Goal: Task Accomplishment & Management: Complete application form

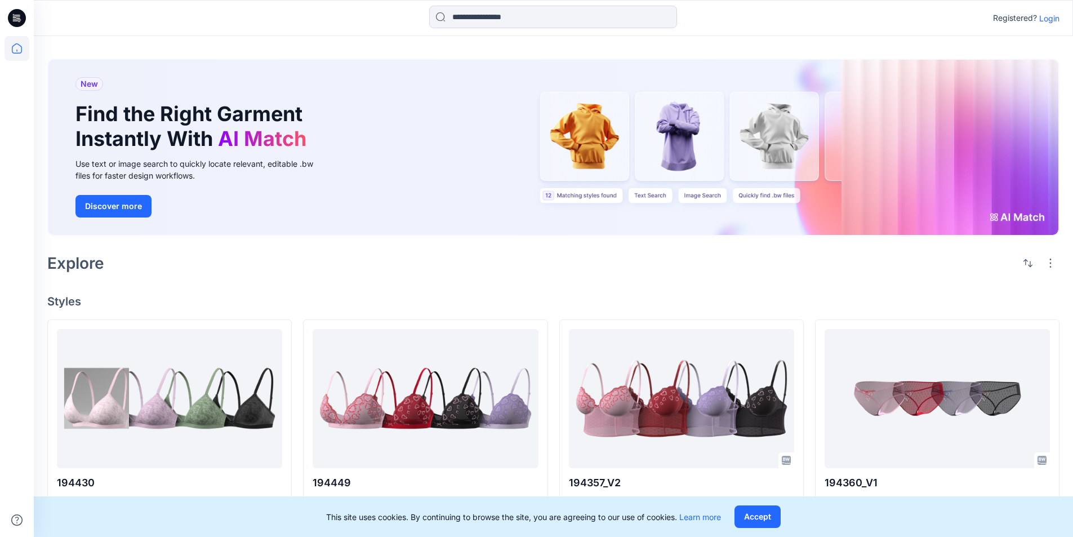
click at [701, 17] on p "Login" at bounding box center [1049, 18] width 20 height 12
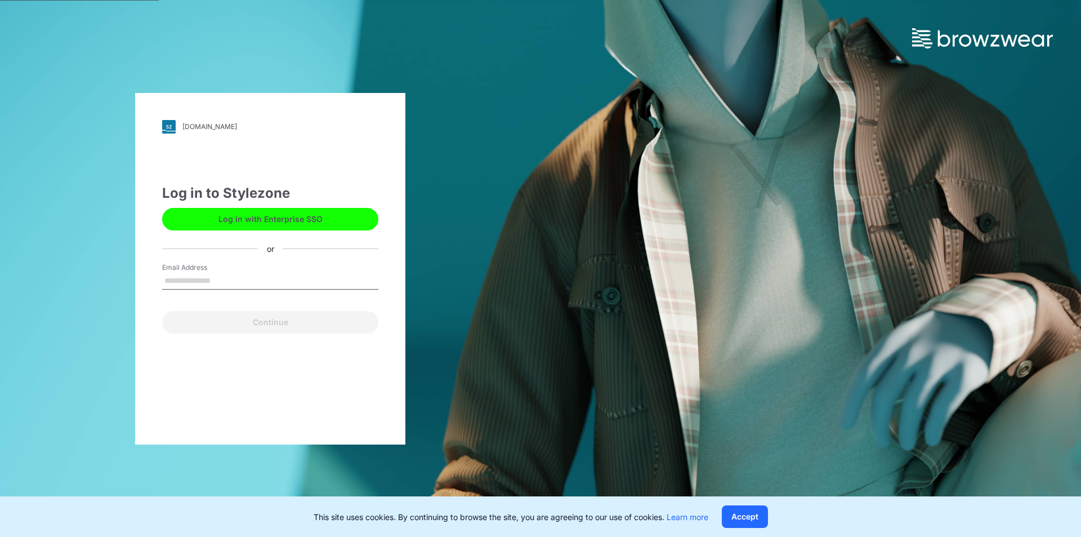
type input "**********"
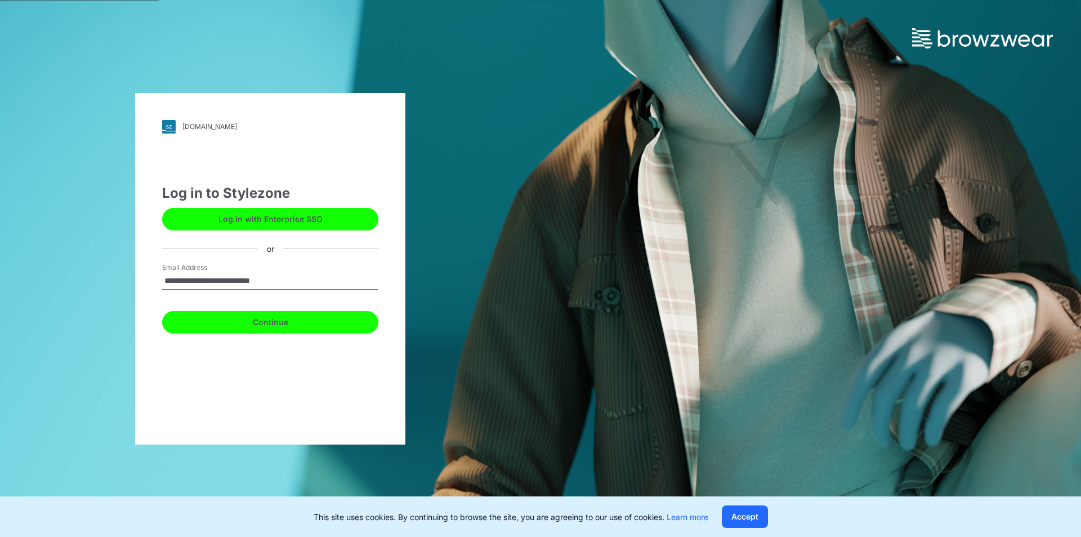
click at [269, 325] on button "Continue" at bounding box center [270, 322] width 216 height 23
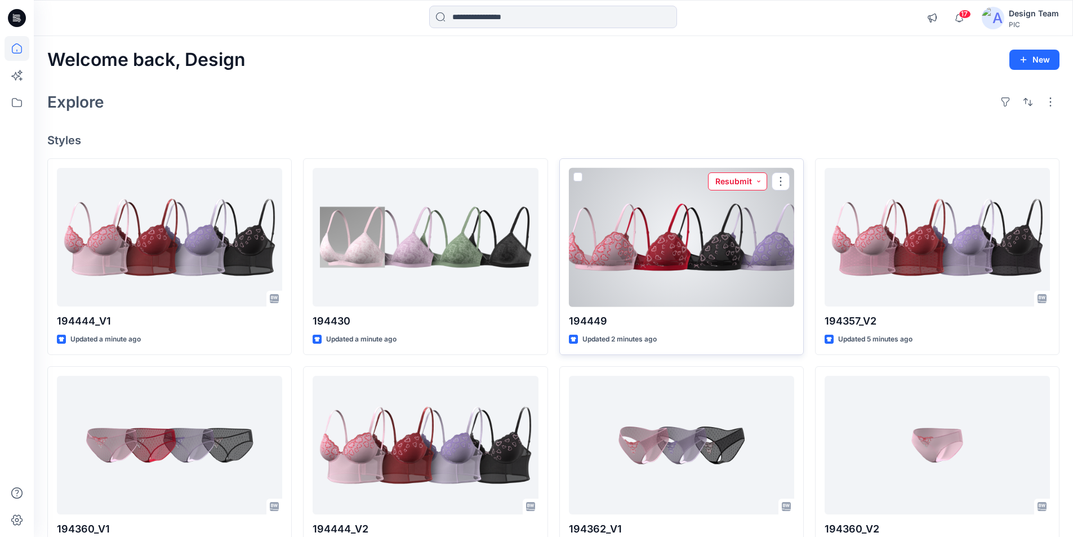
click at [762, 172] on button "Resubmit" at bounding box center [737, 181] width 59 height 18
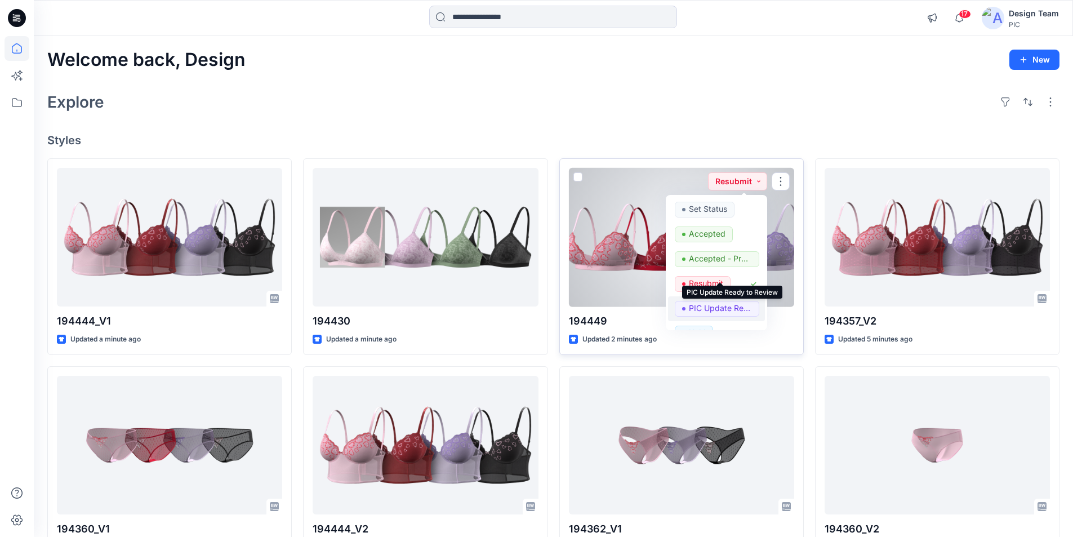
click at [704, 301] on p "PIC Update Ready to Review" at bounding box center [720, 308] width 63 height 15
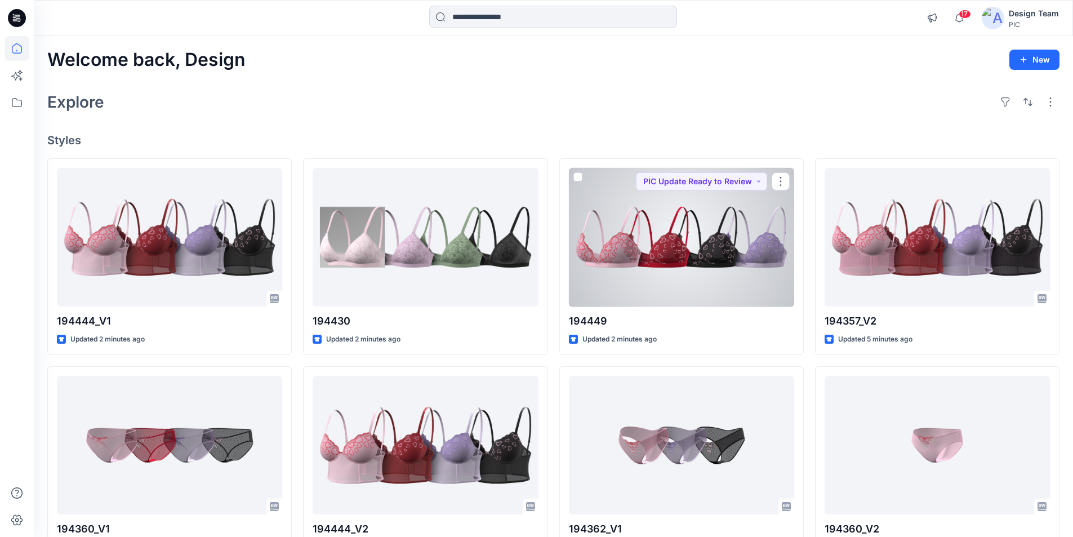
click at [690, 240] on div at bounding box center [681, 237] width 225 height 139
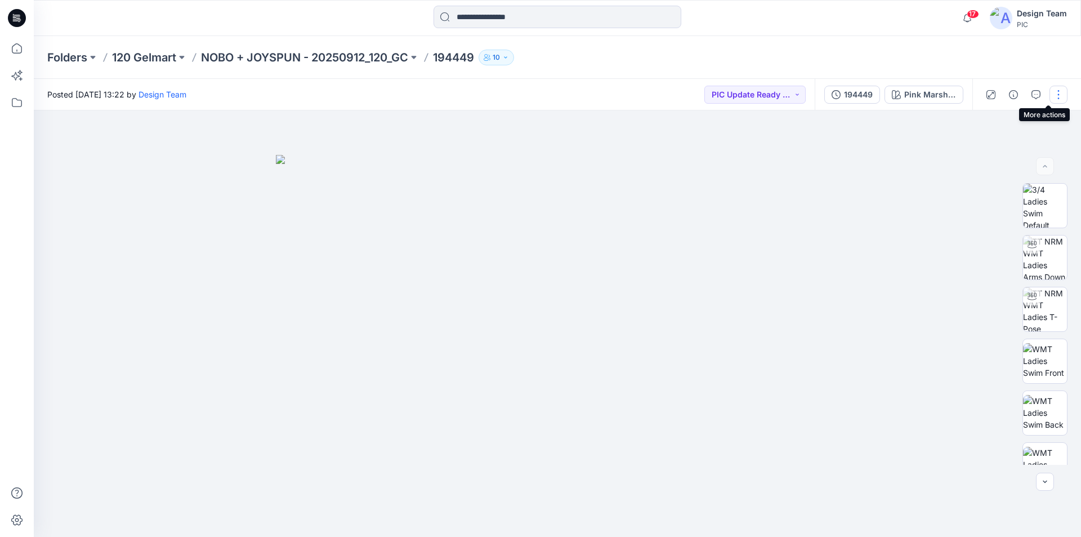
click at [1056, 92] on button "button" at bounding box center [1058, 95] width 18 height 18
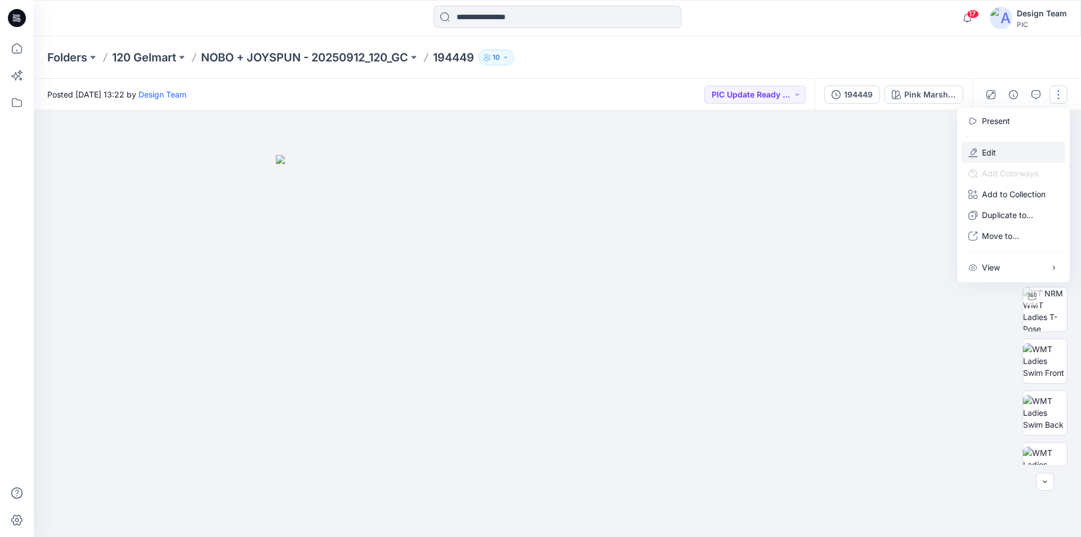
click at [988, 144] on button "Edit" at bounding box center [1014, 152] width 104 height 21
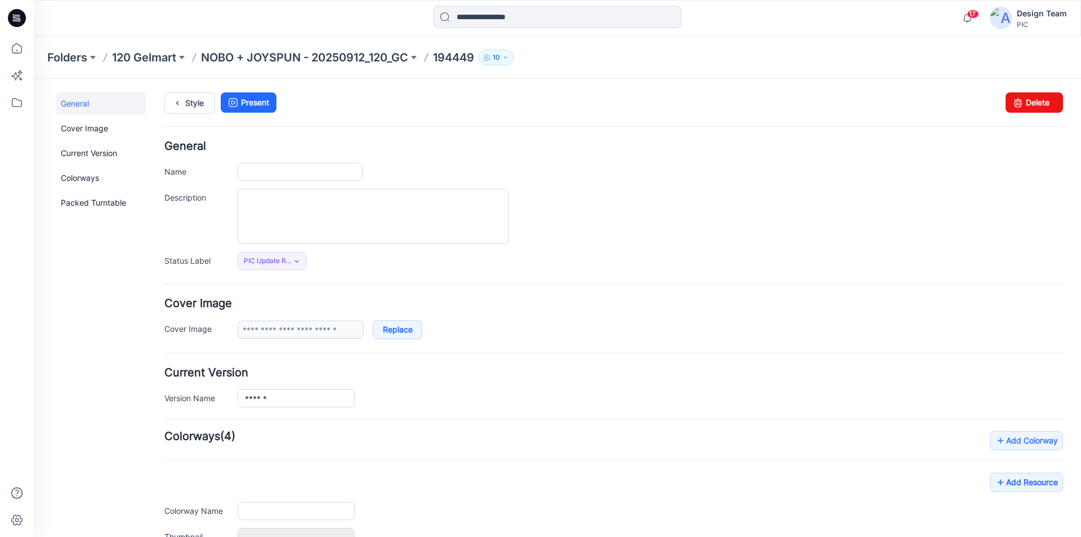
type input "******"
type input "**********"
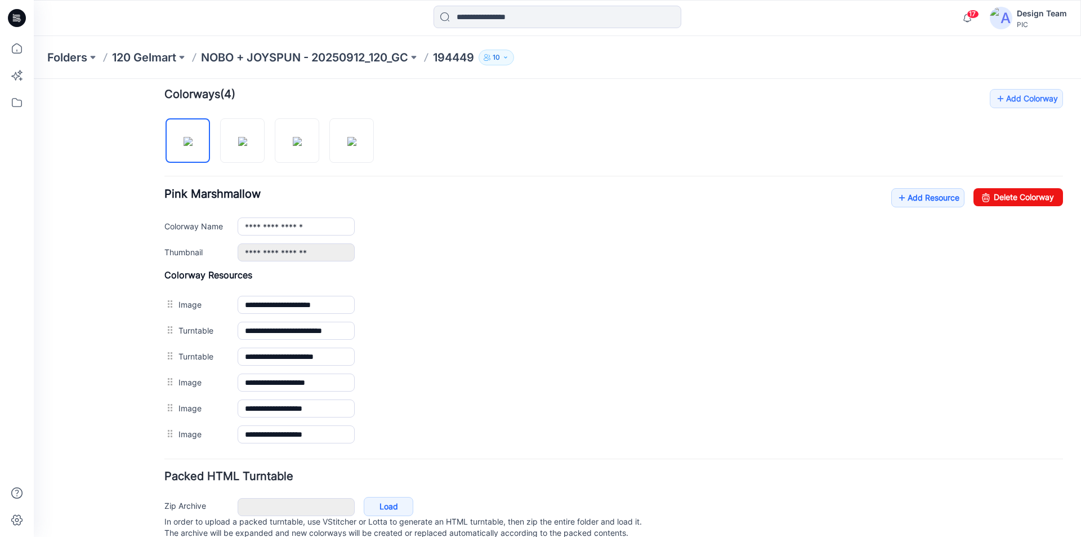
scroll to position [381, 0]
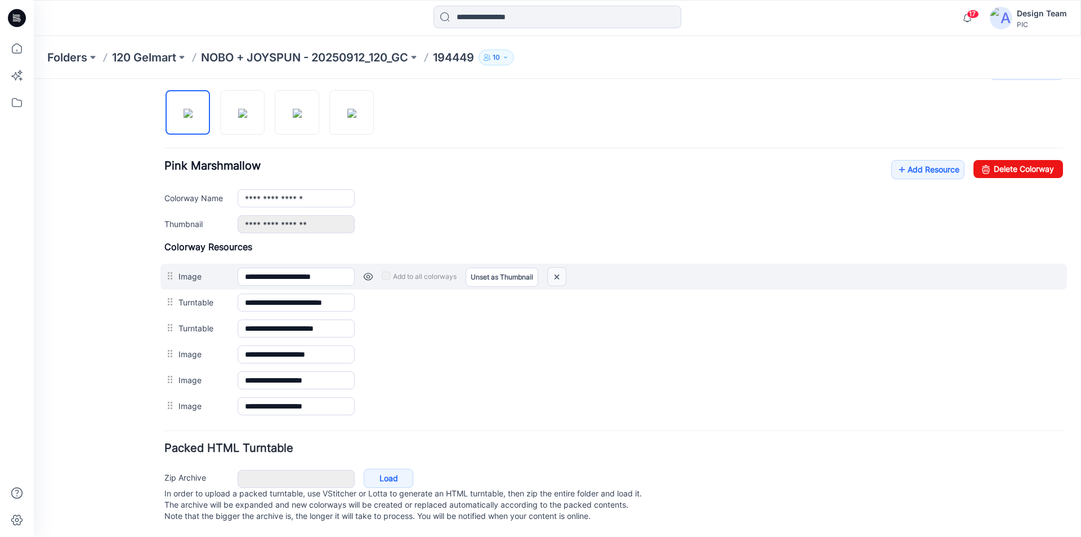
click at [557, 267] on img at bounding box center [557, 276] width 18 height 19
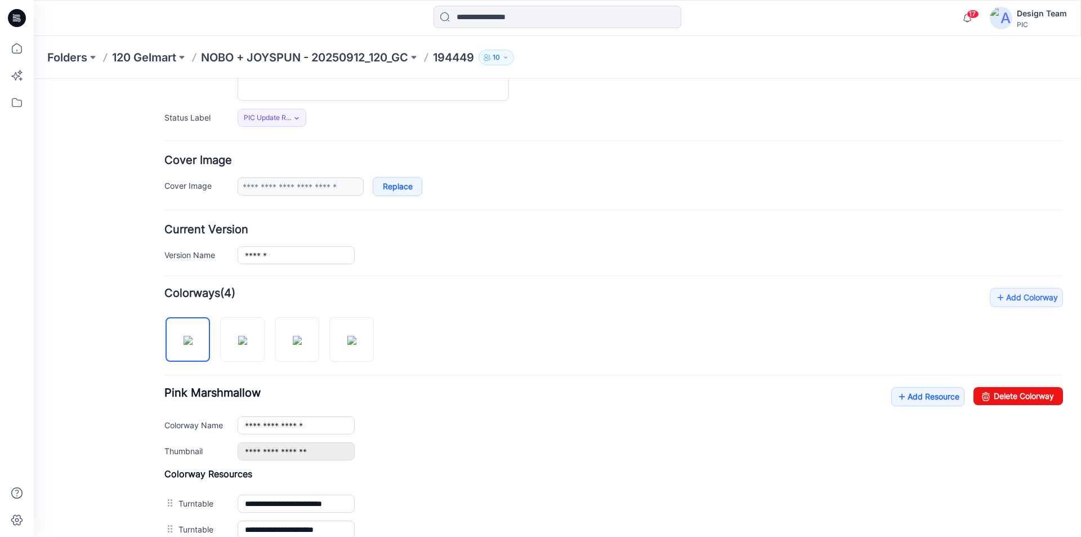
scroll to position [17, 0]
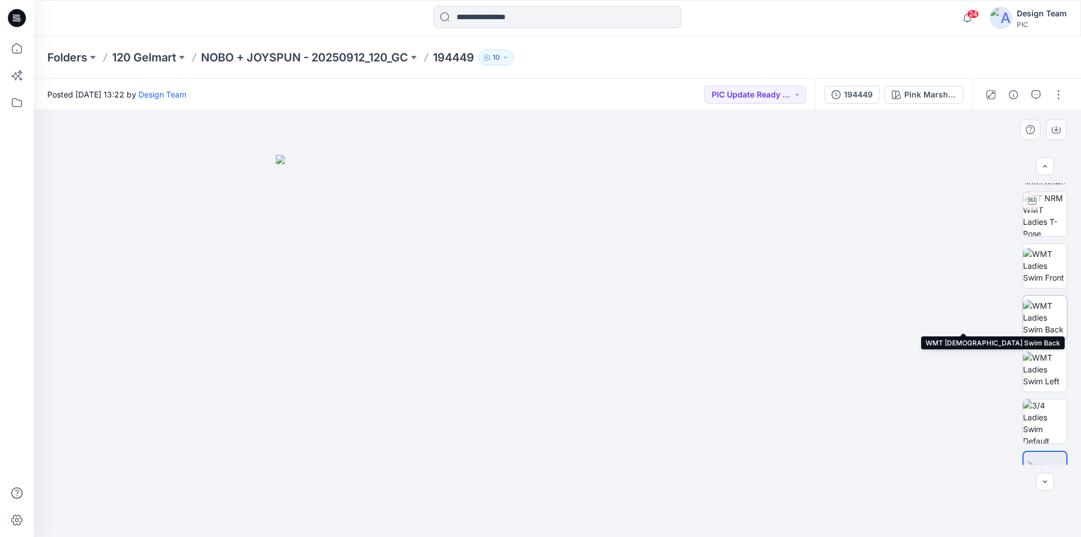
scroll to position [74, 0]
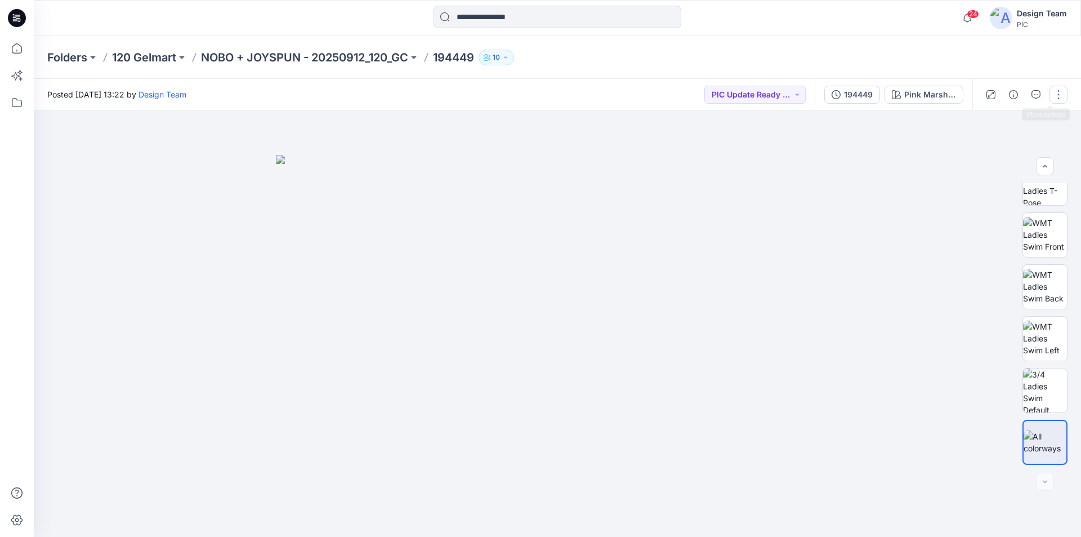
click at [1059, 95] on button "button" at bounding box center [1058, 95] width 18 height 18
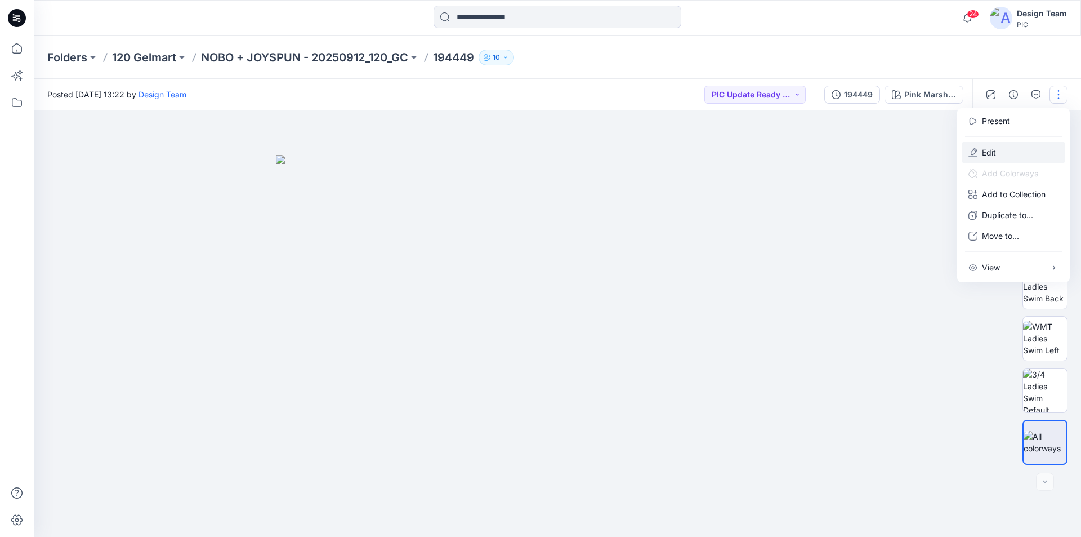
click at [991, 142] on button "Edit" at bounding box center [1014, 152] width 104 height 21
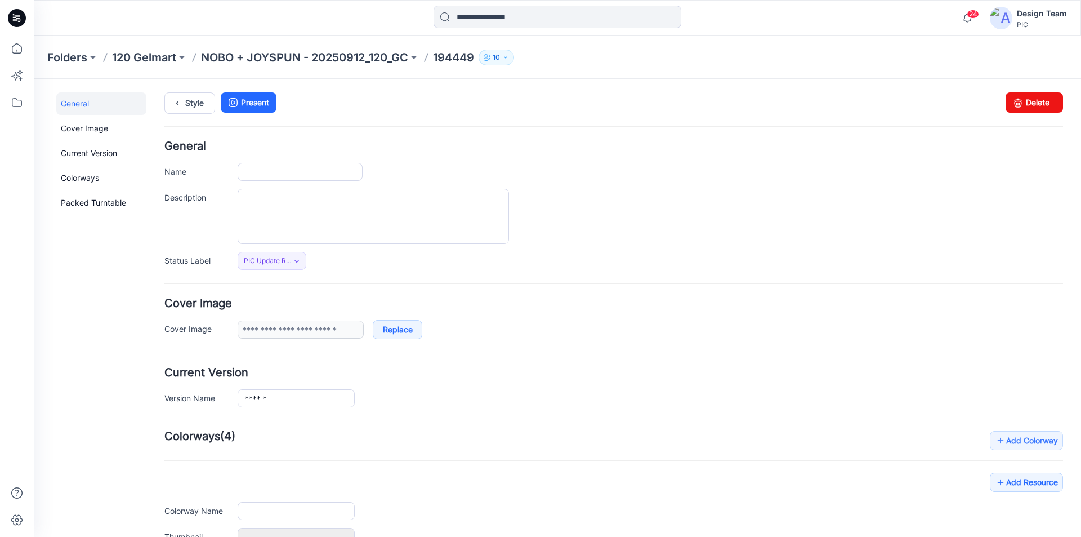
type input "******"
type input "**********"
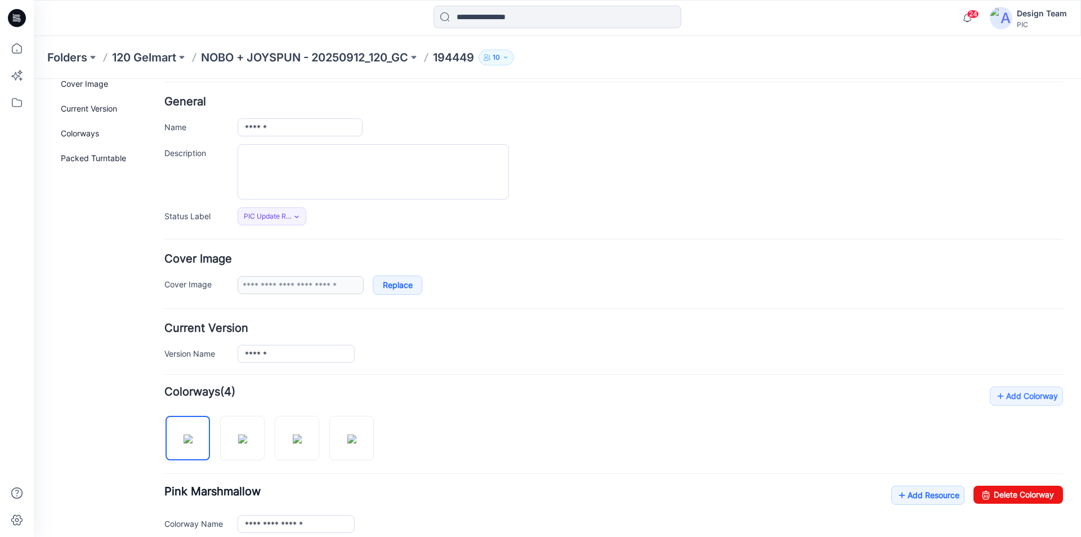
scroll to position [225, 0]
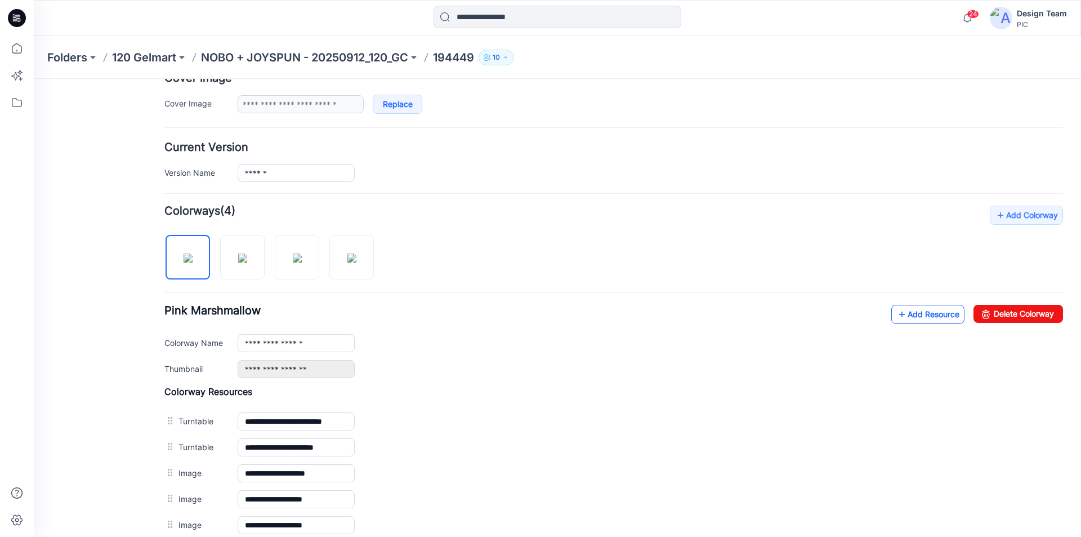
click at [920, 317] on link "Add Resource" at bounding box center [927, 314] width 73 height 19
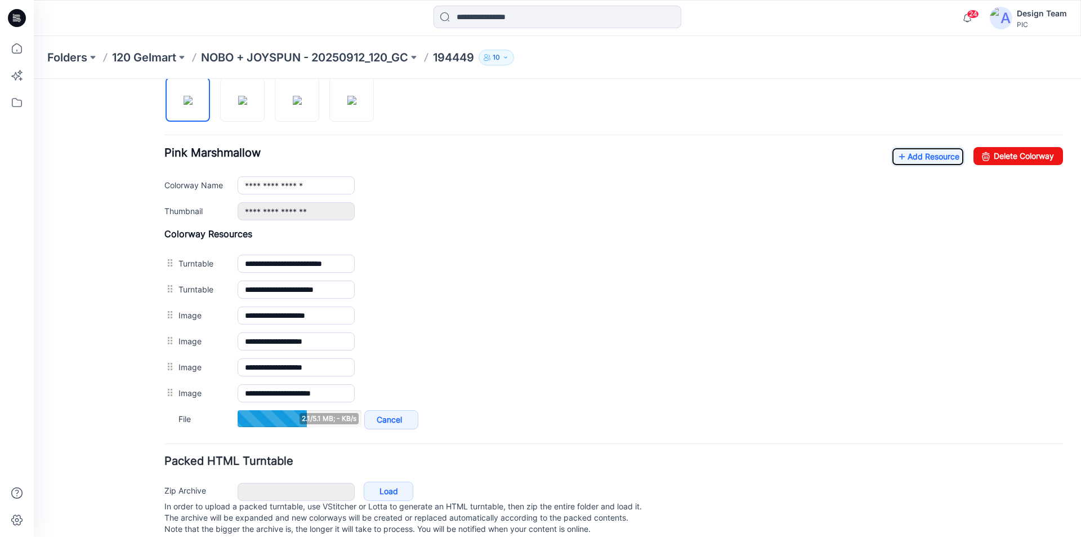
scroll to position [407, 0]
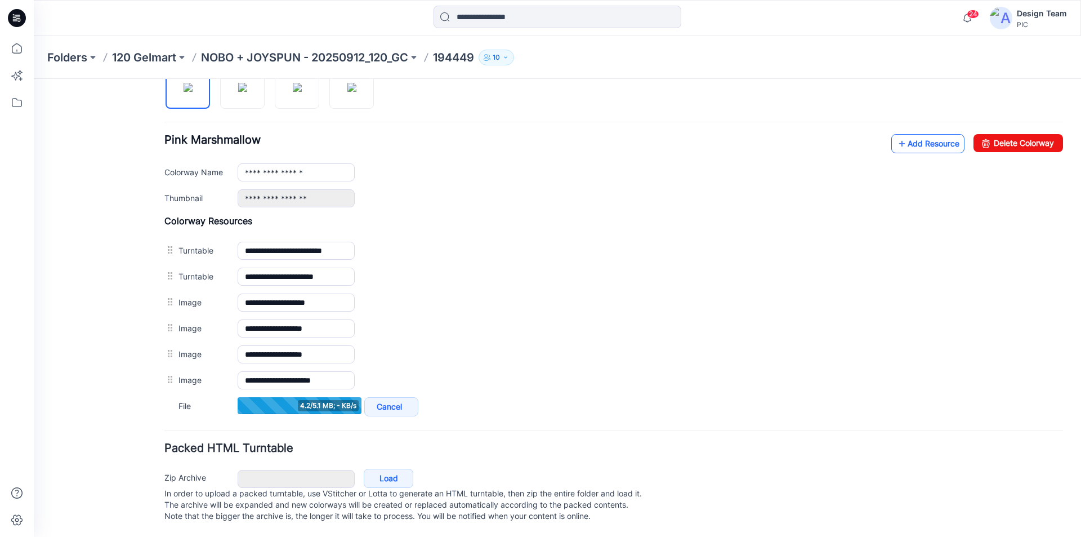
click at [921, 134] on link "Add Resource" at bounding box center [927, 143] width 73 height 19
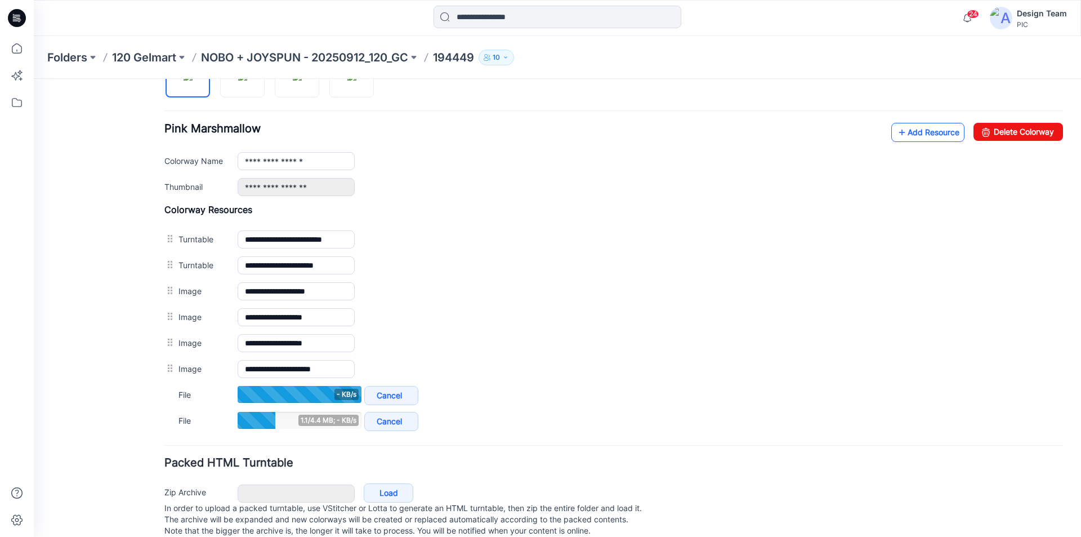
click at [907, 130] on link "Add Resource" at bounding box center [927, 132] width 73 height 19
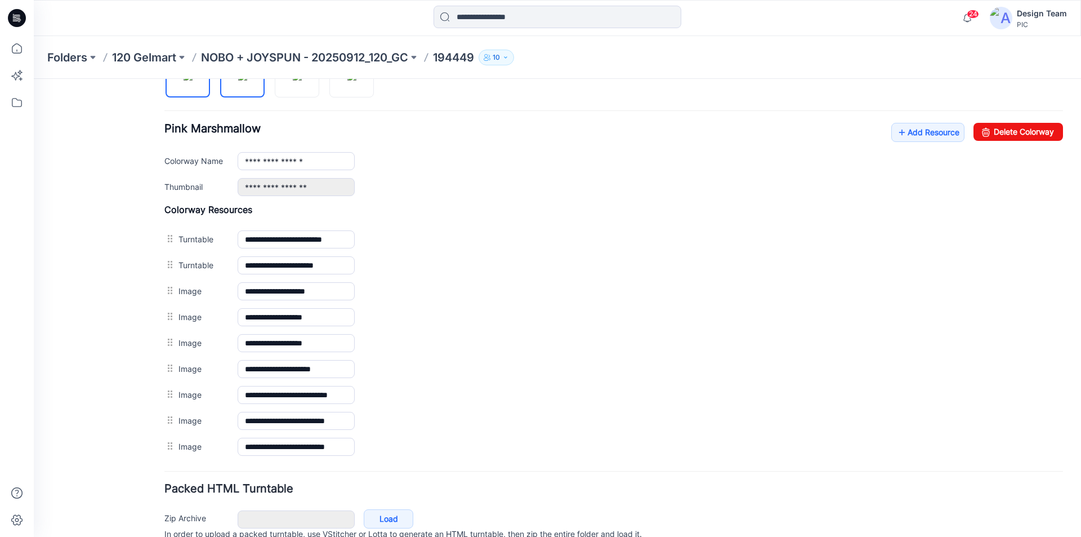
click at [240, 81] on img at bounding box center [242, 76] width 9 height 9
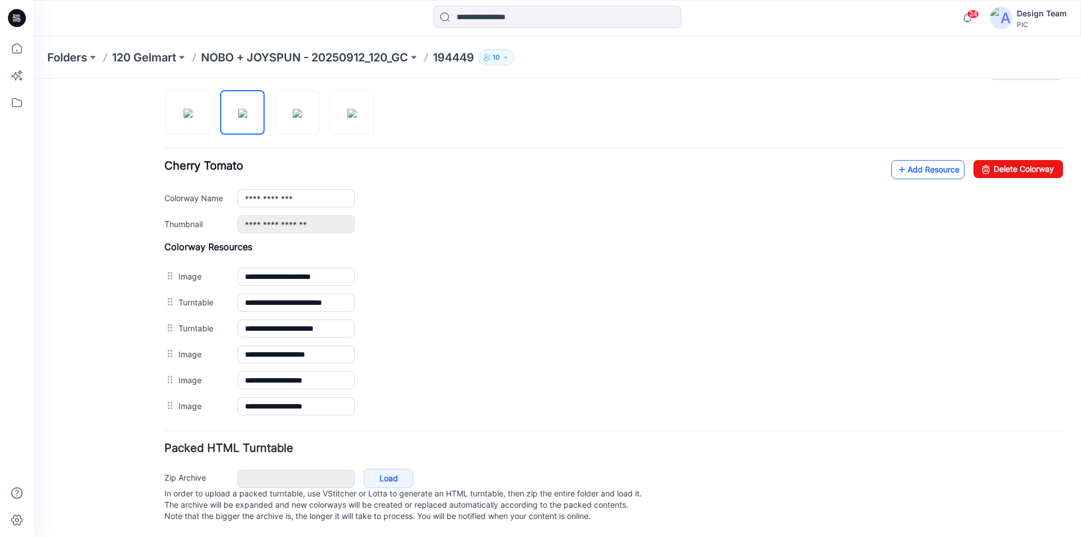
click at [926, 160] on link "Add Resource" at bounding box center [927, 169] width 73 height 19
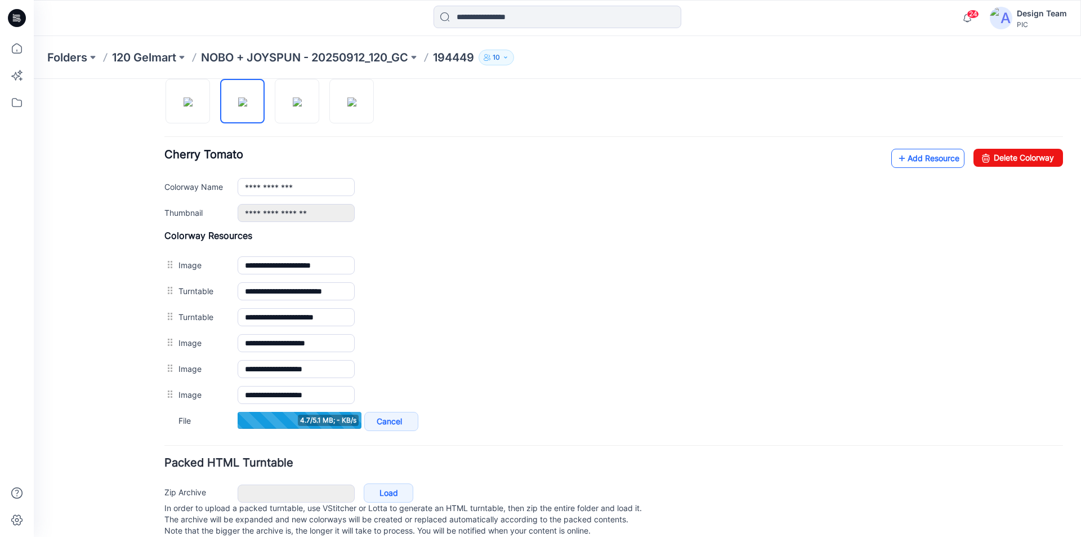
click at [923, 155] on link "Add Resource" at bounding box center [927, 158] width 73 height 19
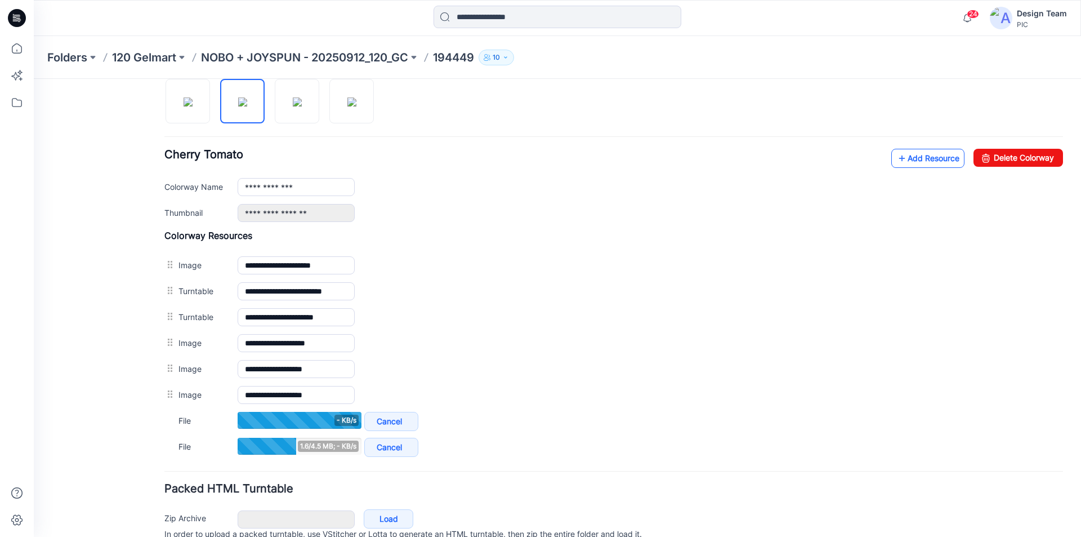
click at [910, 155] on link "Add Resource" at bounding box center [927, 158] width 73 height 19
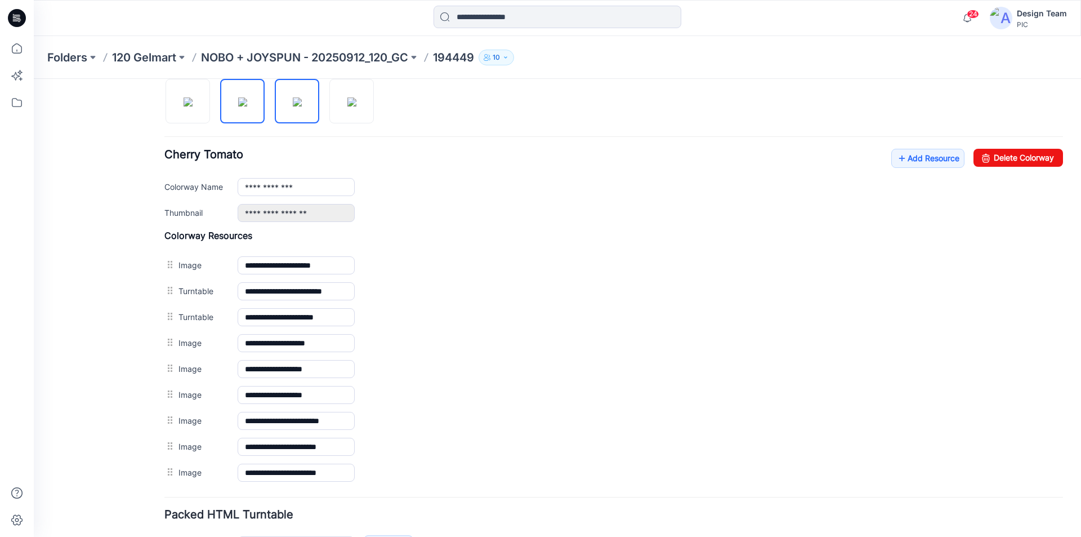
click at [296, 101] on img at bounding box center [297, 101] width 9 height 9
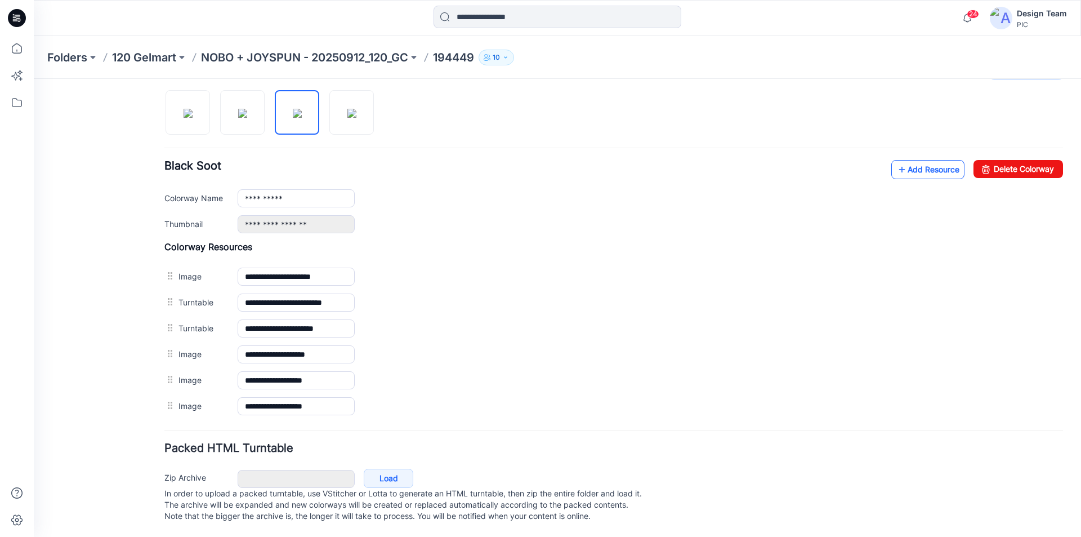
click at [928, 160] on link "Add Resource" at bounding box center [927, 169] width 73 height 19
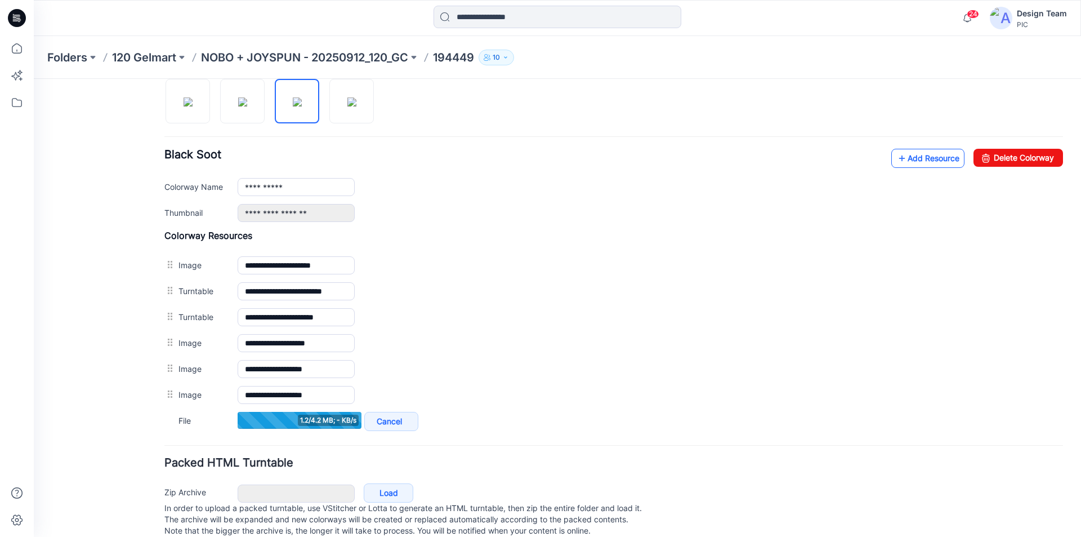
click at [918, 157] on link "Add Resource" at bounding box center [927, 158] width 73 height 19
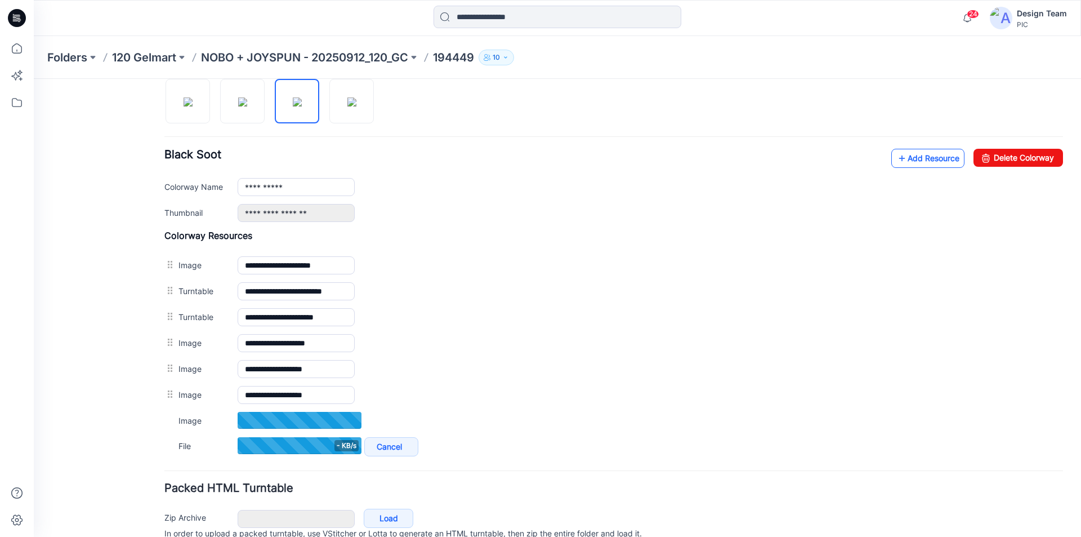
click at [910, 158] on link "Add Resource" at bounding box center [927, 158] width 73 height 19
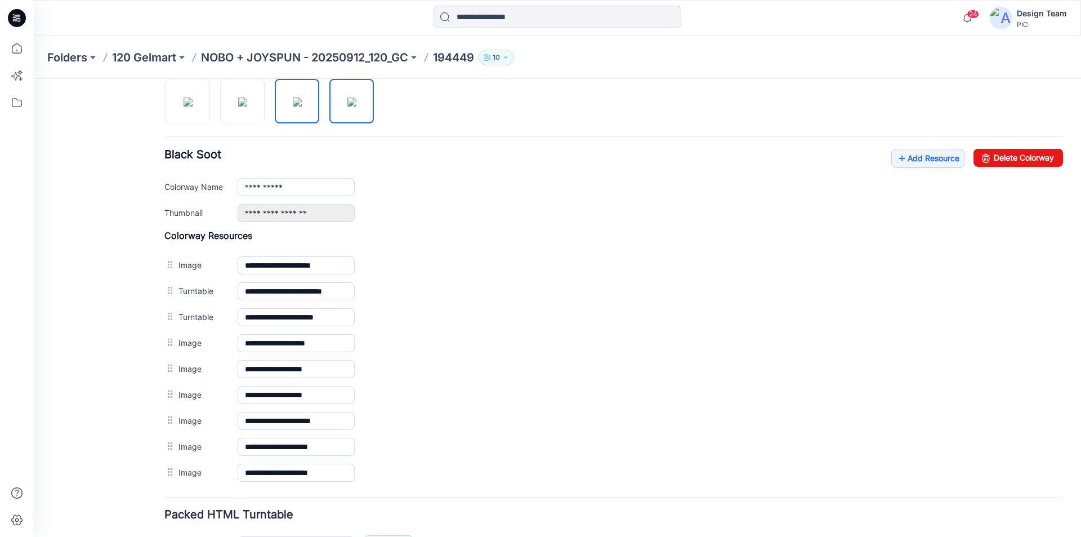
click at [356, 97] on img at bounding box center [351, 101] width 9 height 9
type input "**********"
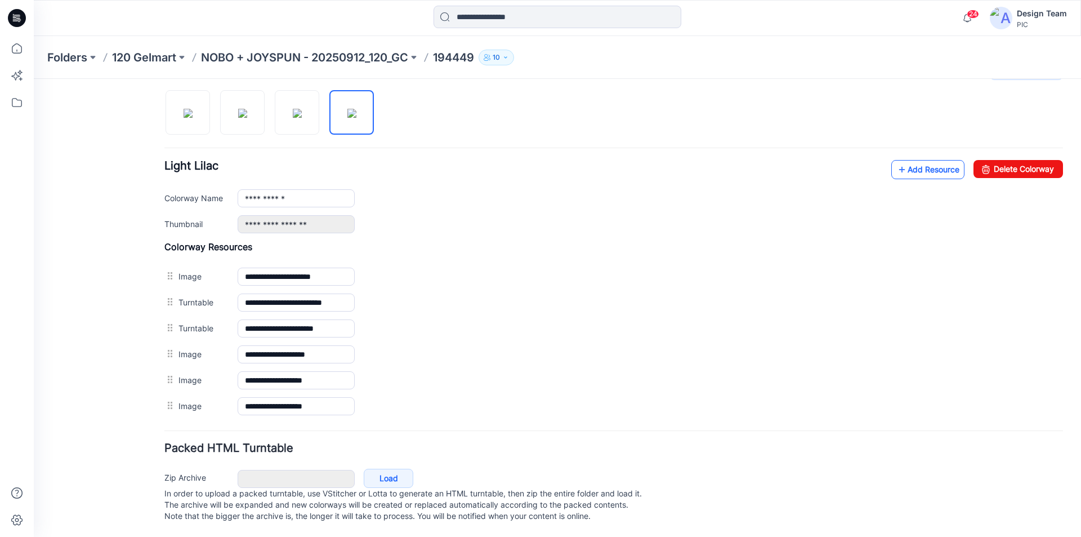
click at [919, 160] on link "Add Resource" at bounding box center [927, 169] width 73 height 19
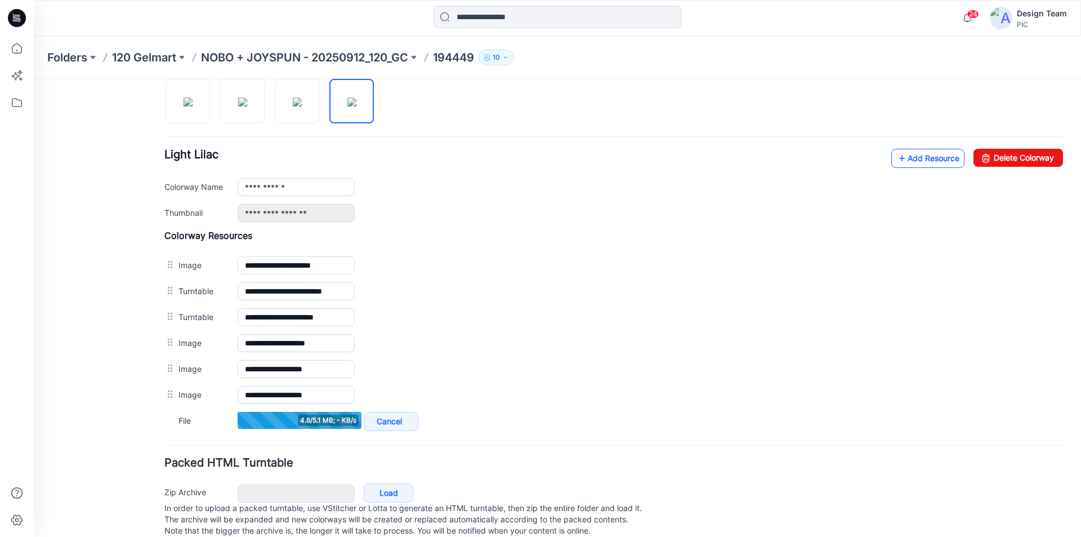
click at [907, 156] on link "Add Resource" at bounding box center [927, 158] width 73 height 19
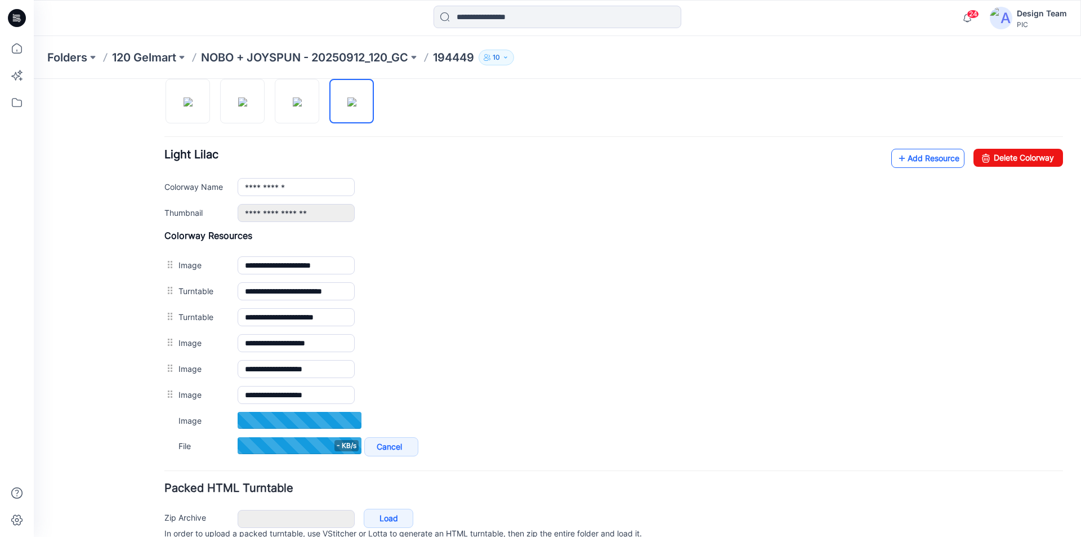
click at [913, 155] on link "Add Resource" at bounding box center [927, 158] width 73 height 19
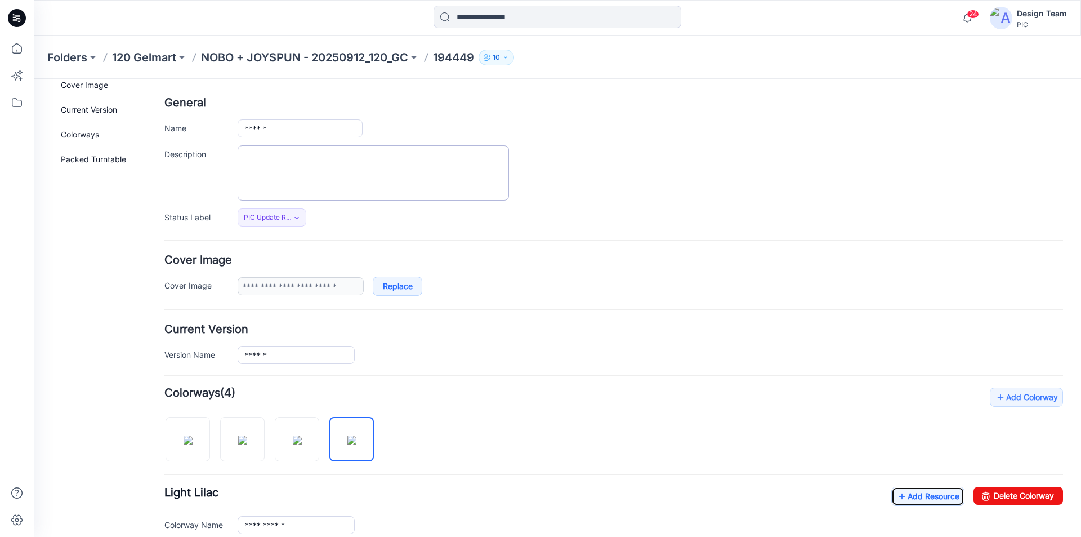
scroll to position [0, 0]
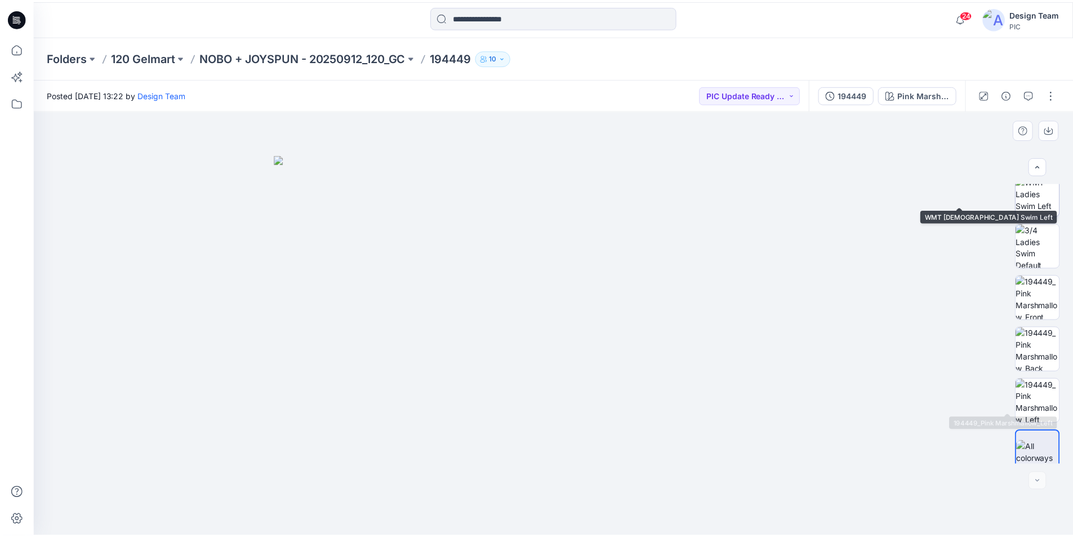
scroll to position [230, 0]
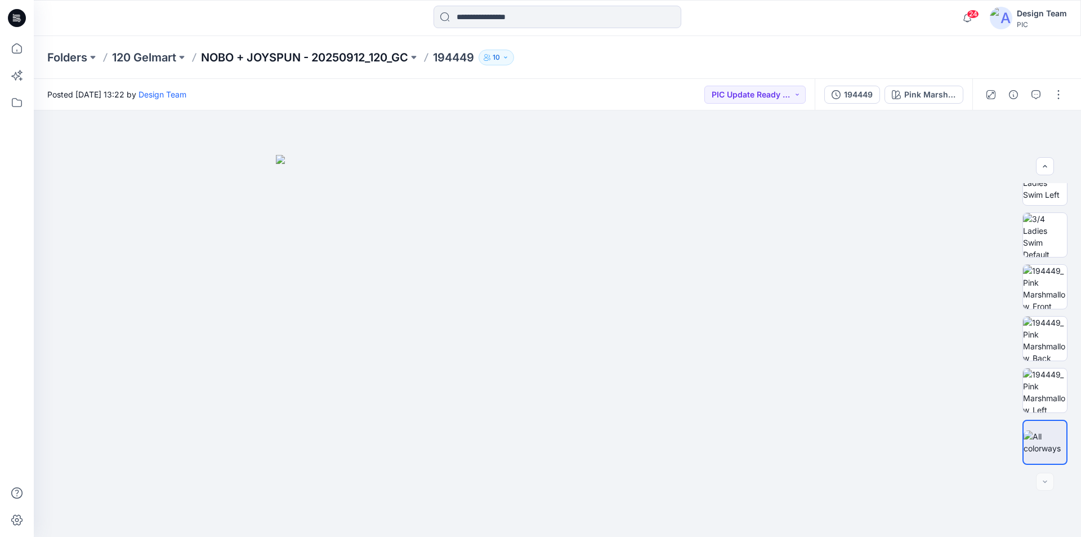
click at [316, 59] on p "NOBO + JOYSPUN - 20250912_120_GC" at bounding box center [304, 58] width 207 height 16
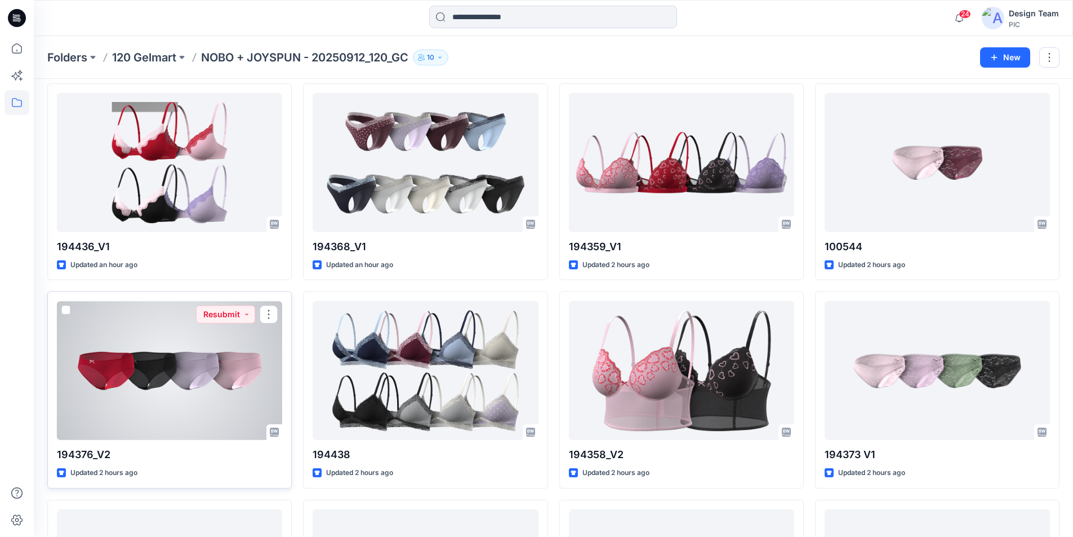
scroll to position [1298, 0]
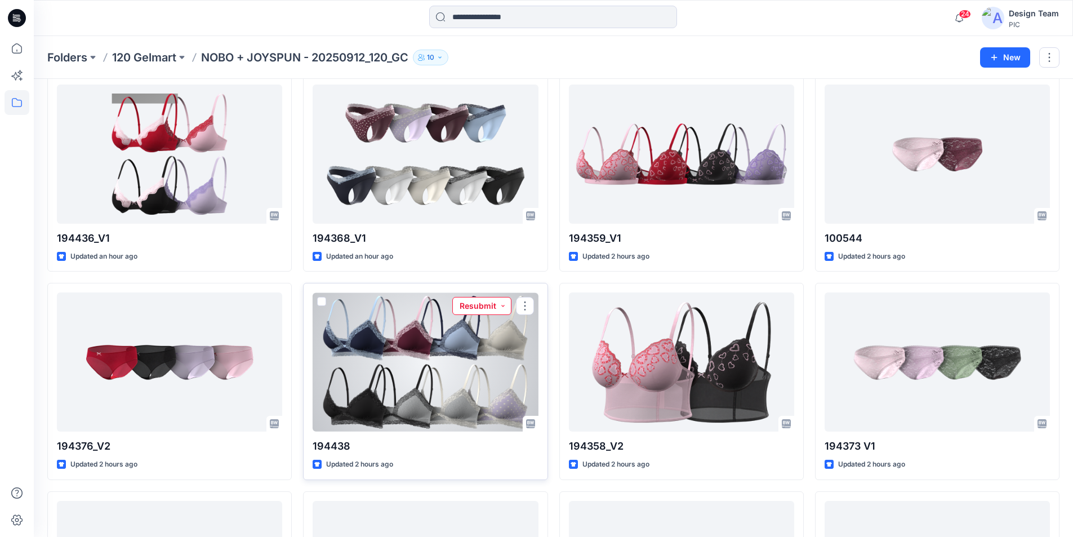
click at [506, 297] on button "Resubmit" at bounding box center [481, 306] width 59 height 18
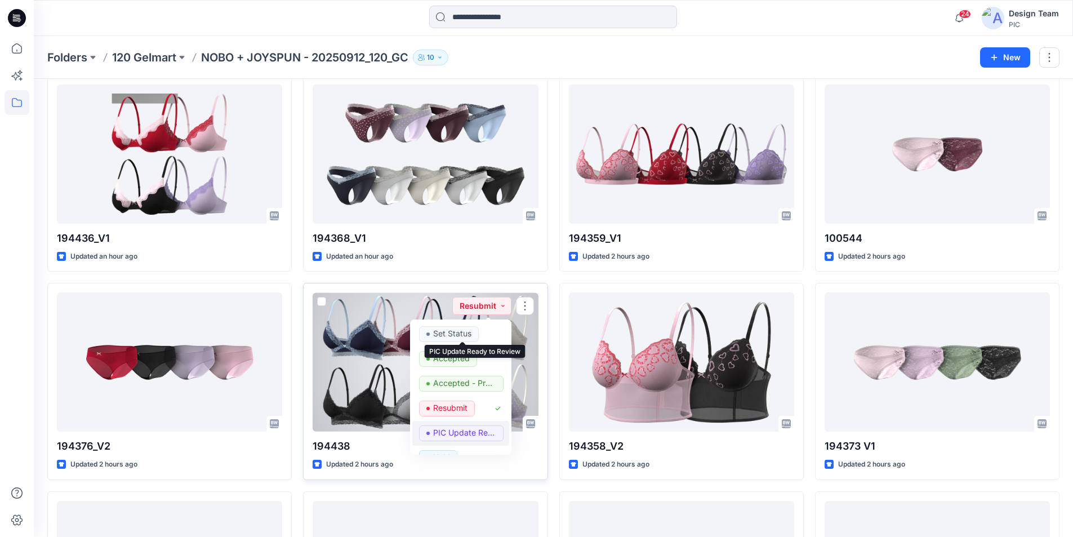
drag, startPoint x: 479, startPoint y: 327, endPoint x: 488, endPoint y: 330, distance: 9.1
click at [479, 425] on p "PIC Update Ready to Review" at bounding box center [464, 432] width 63 height 15
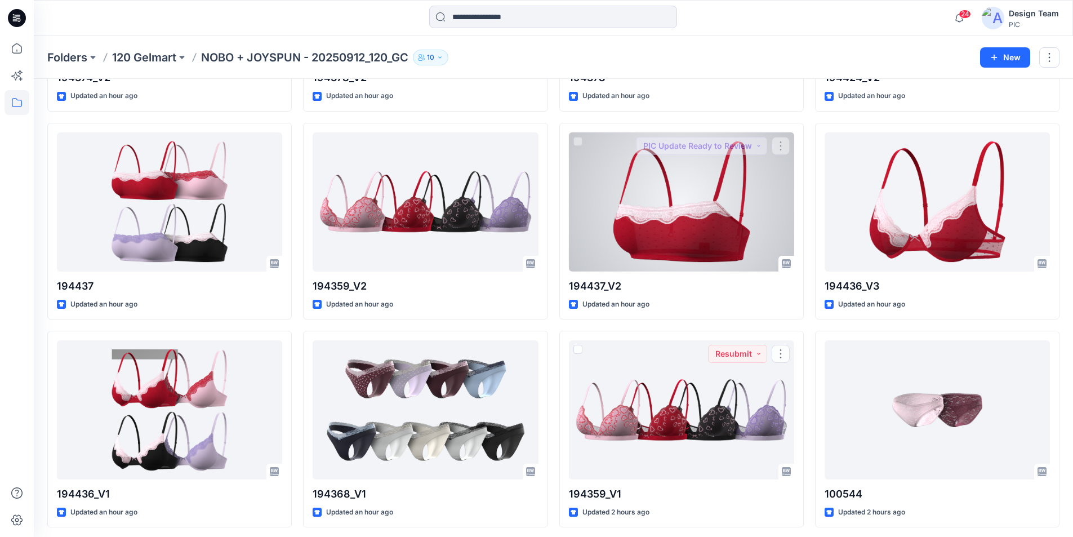
scroll to position [1015, 0]
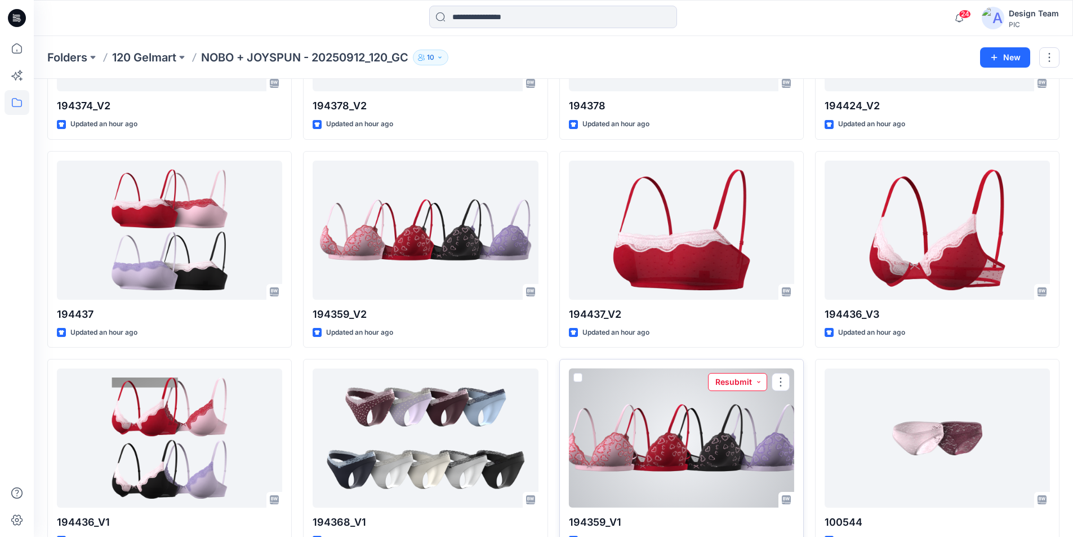
click at [753, 373] on button "Resubmit" at bounding box center [737, 382] width 59 height 18
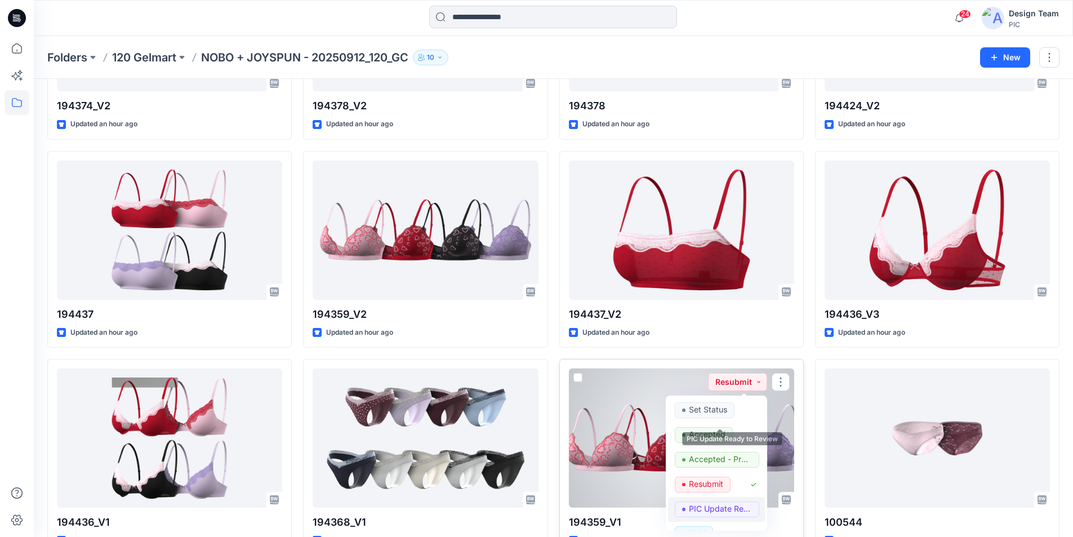
click at [718, 501] on p "PIC Update Ready to Review" at bounding box center [720, 508] width 63 height 15
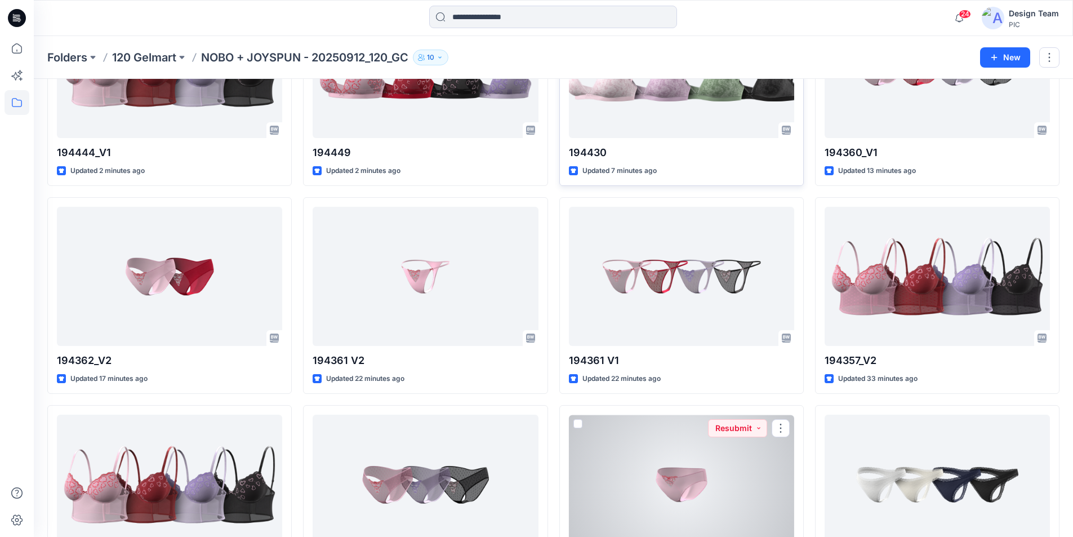
scroll to position [0, 0]
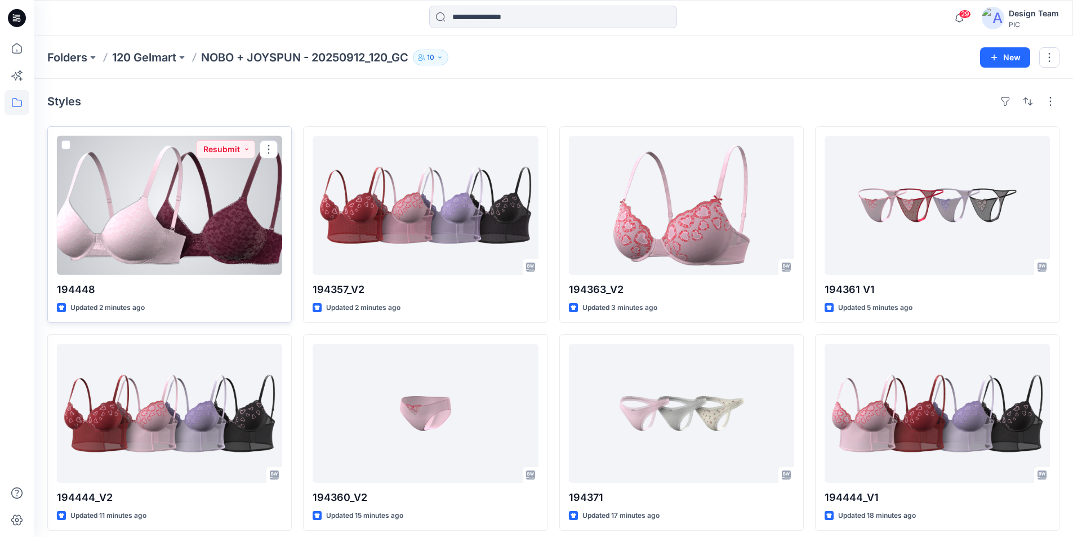
click at [187, 205] on div at bounding box center [169, 205] width 225 height 139
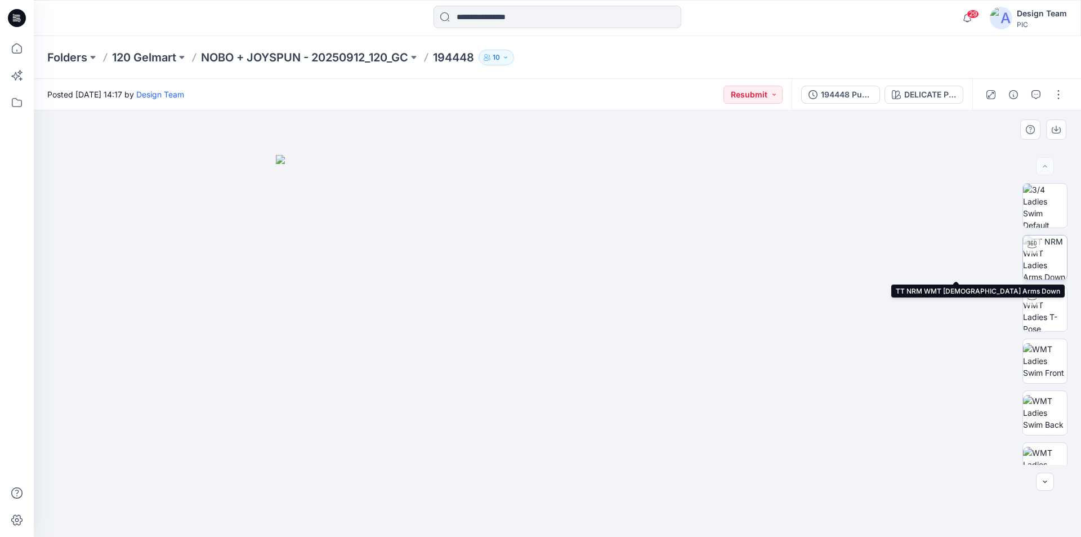
click at [1044, 249] on img at bounding box center [1045, 257] width 44 height 44
drag, startPoint x: 682, startPoint y: 515, endPoint x: 668, endPoint y: 520, distance: 15.7
click at [668, 520] on icon at bounding box center [558, 503] width 341 height 42
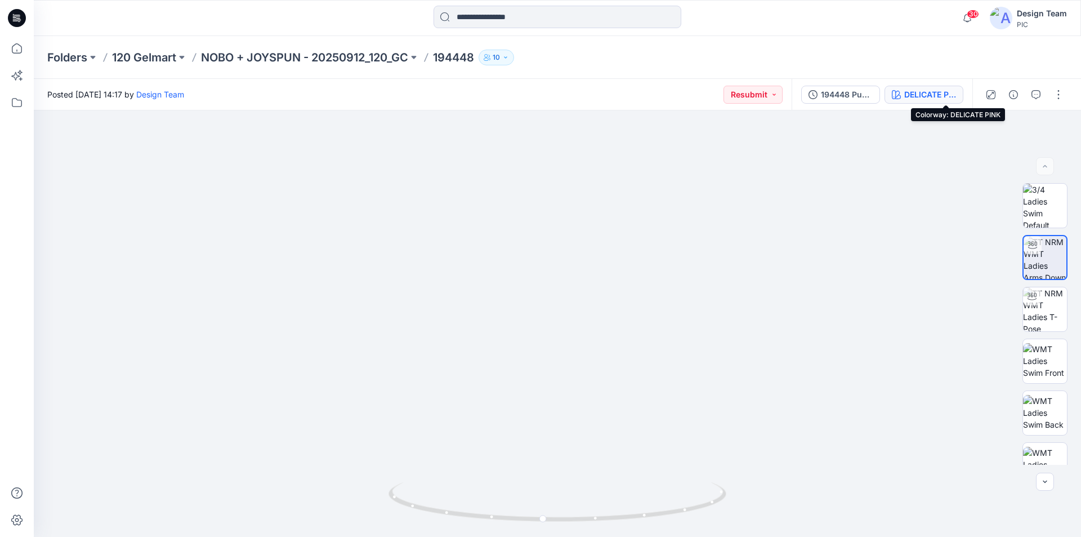
click at [934, 92] on div "DELICATE PINK" at bounding box center [930, 94] width 52 height 12
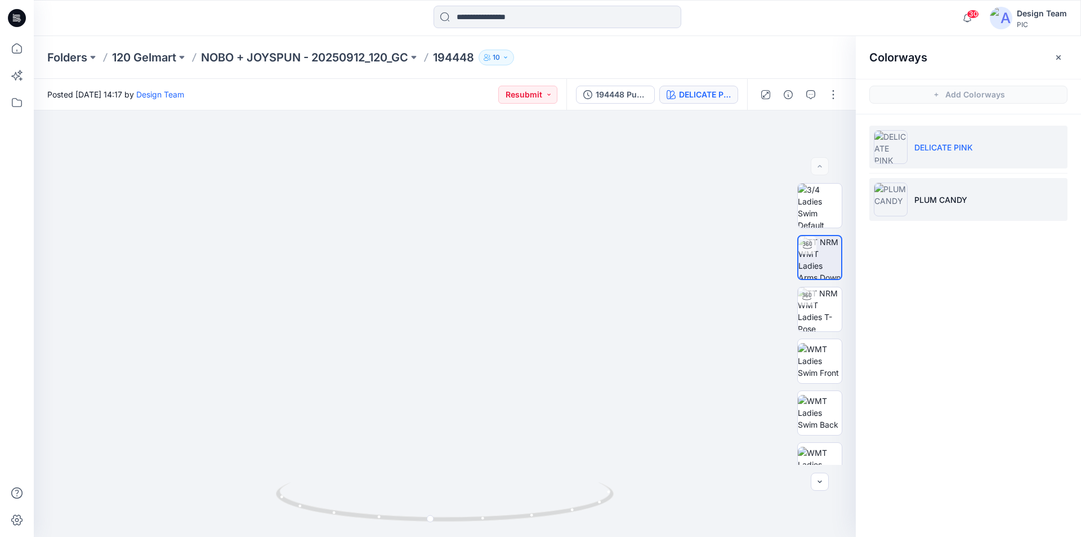
click at [963, 195] on p "PLUM CANDY" at bounding box center [940, 200] width 53 height 12
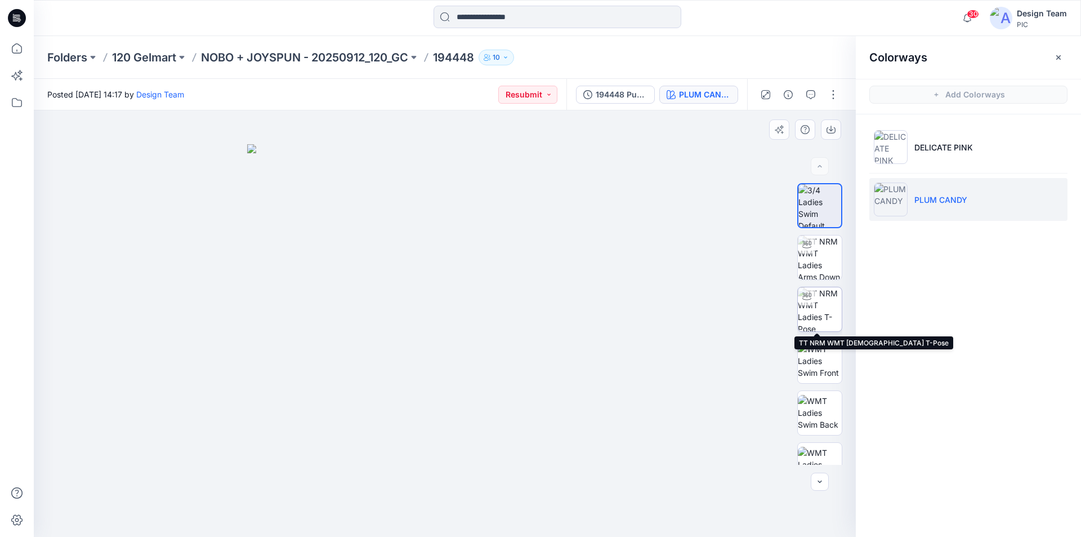
click at [824, 297] on img at bounding box center [820, 309] width 44 height 44
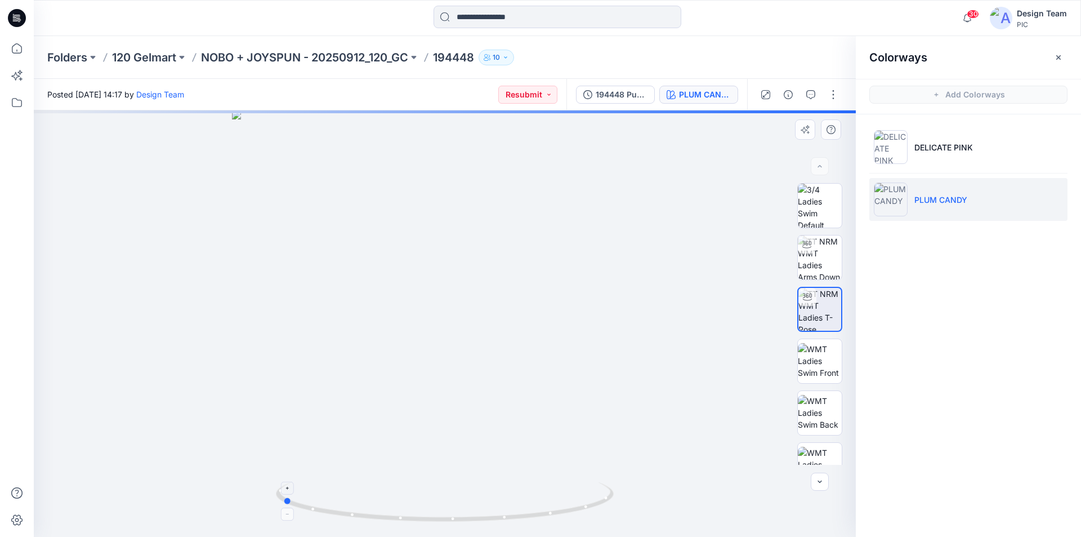
drag, startPoint x: 608, startPoint y: 502, endPoint x: 445, endPoint y: 513, distance: 163.1
click at [445, 513] on icon at bounding box center [446, 503] width 341 height 42
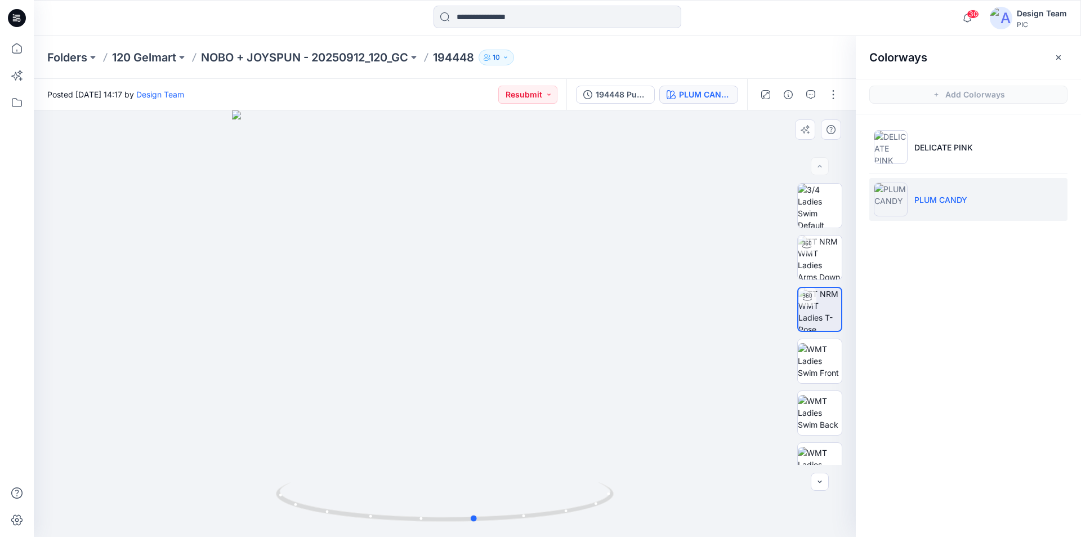
drag, startPoint x: 600, startPoint y: 504, endPoint x: 455, endPoint y: 527, distance: 146.5
click at [455, 527] on div at bounding box center [445, 323] width 822 height 426
click at [557, 92] on button "Resubmit" at bounding box center [527, 95] width 59 height 18
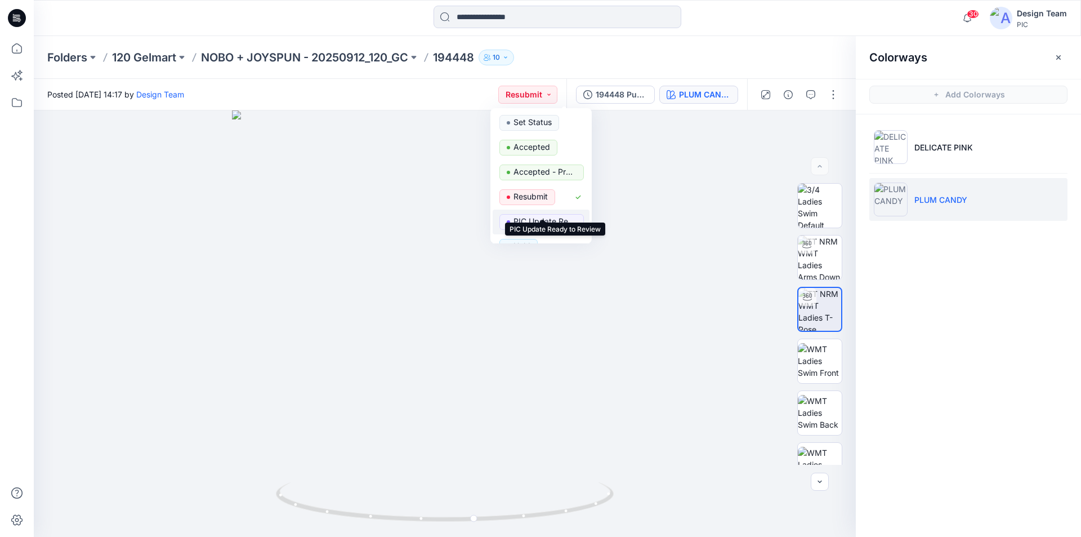
click at [538, 214] on p "PIC Update Ready to Review" at bounding box center [544, 221] width 63 height 15
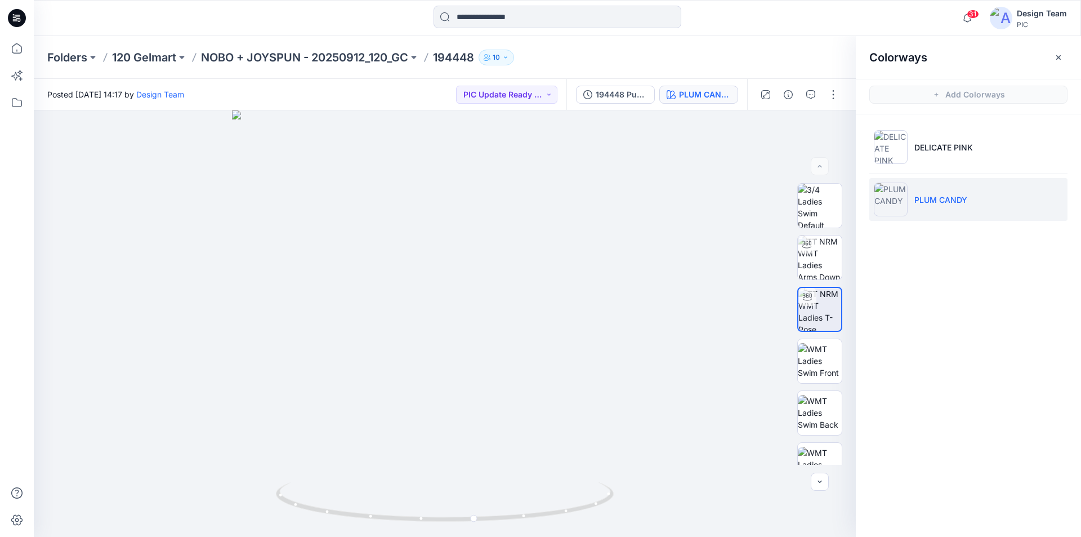
click at [20, 21] on icon at bounding box center [19, 21] width 3 height 1
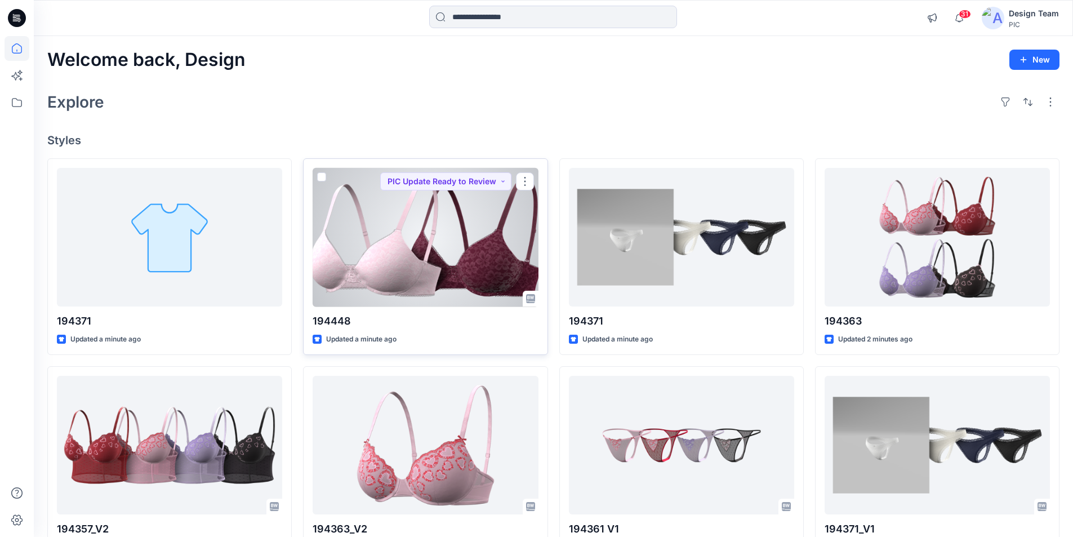
click at [414, 243] on div at bounding box center [424, 237] width 225 height 139
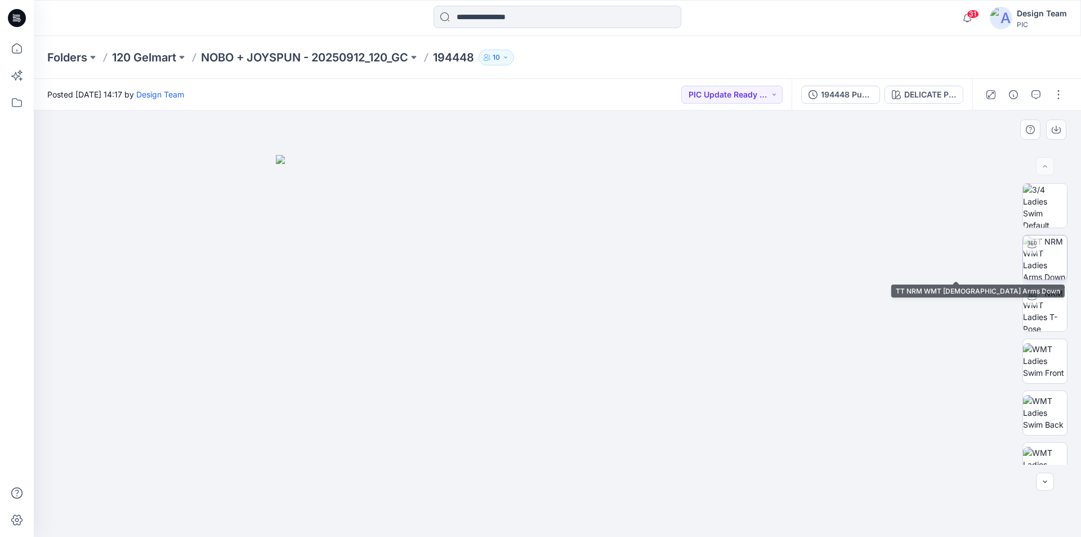
click at [1042, 260] on img at bounding box center [1045, 257] width 44 height 44
click at [1045, 253] on img at bounding box center [1045, 257] width 43 height 43
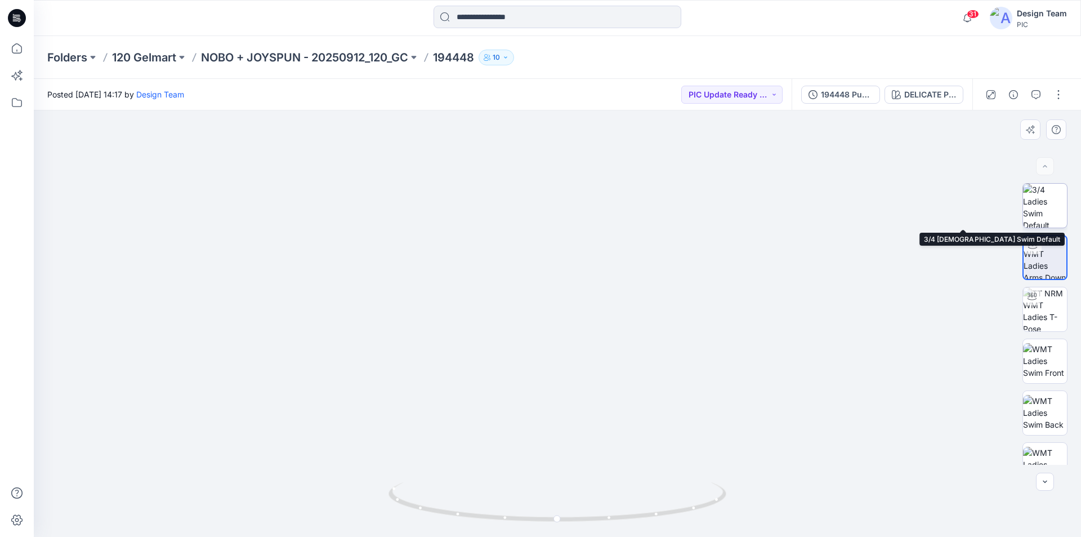
click at [1045, 198] on img at bounding box center [1045, 206] width 44 height 44
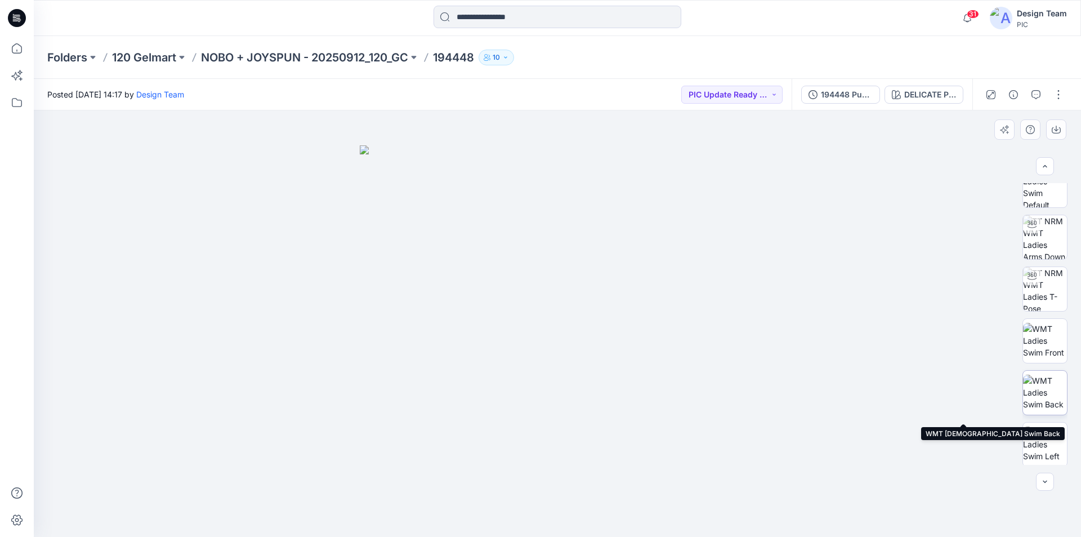
scroll to position [518, 0]
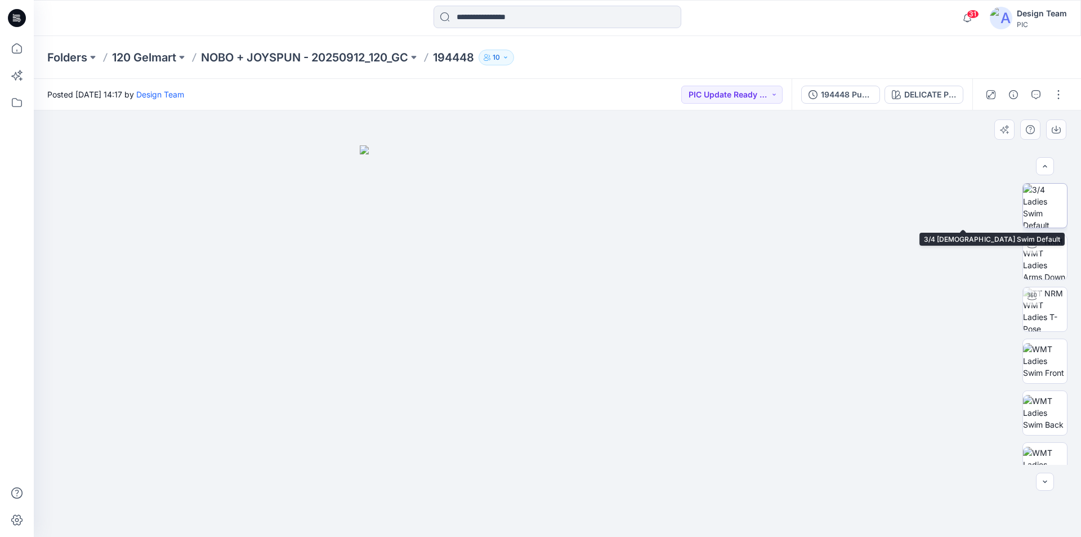
click at [1047, 211] on img at bounding box center [1045, 206] width 44 height 44
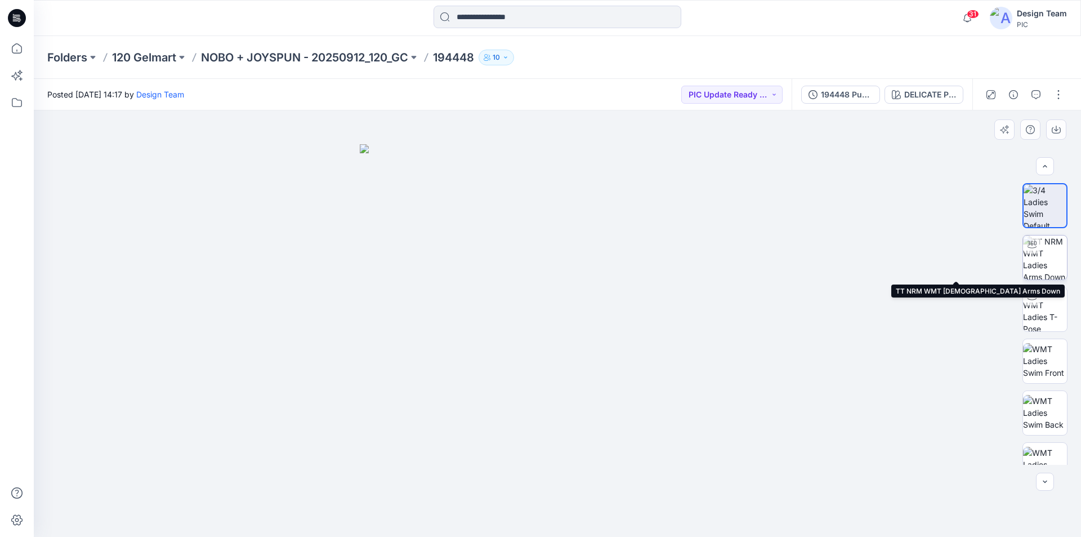
click at [1043, 251] on img at bounding box center [1045, 257] width 44 height 44
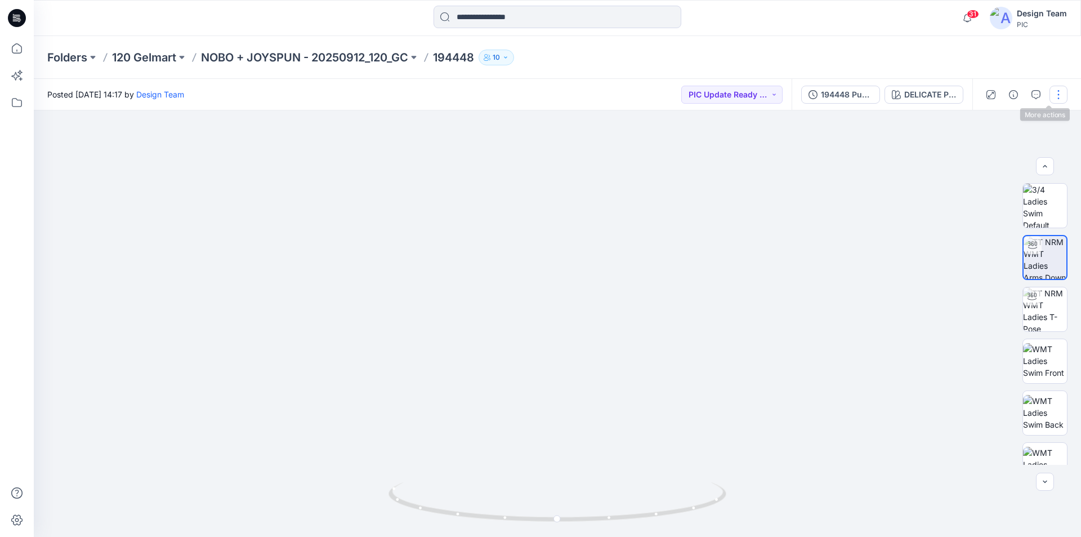
click at [1057, 95] on button "button" at bounding box center [1058, 95] width 18 height 18
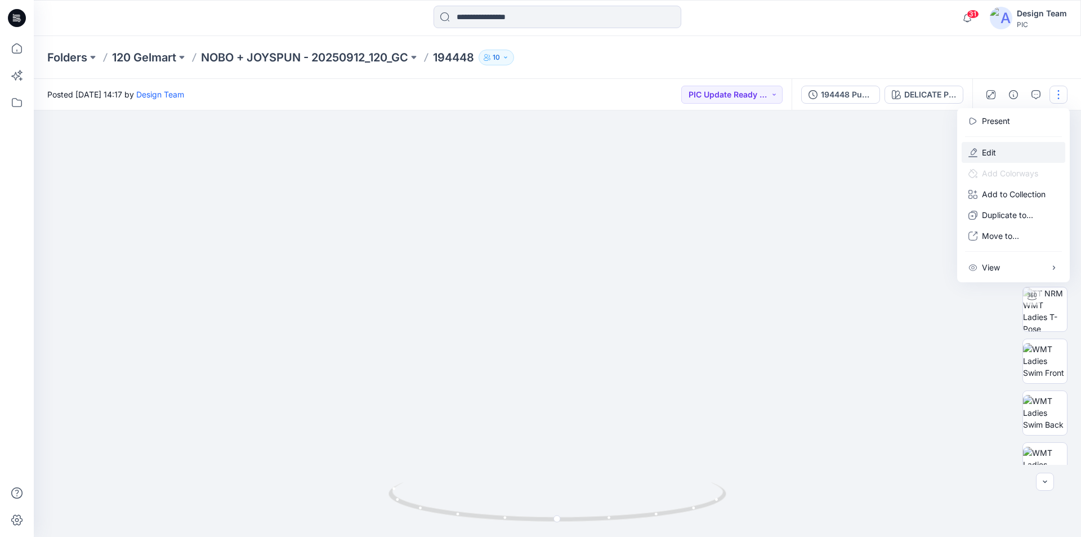
click at [982, 146] on p "Edit" at bounding box center [989, 152] width 14 height 12
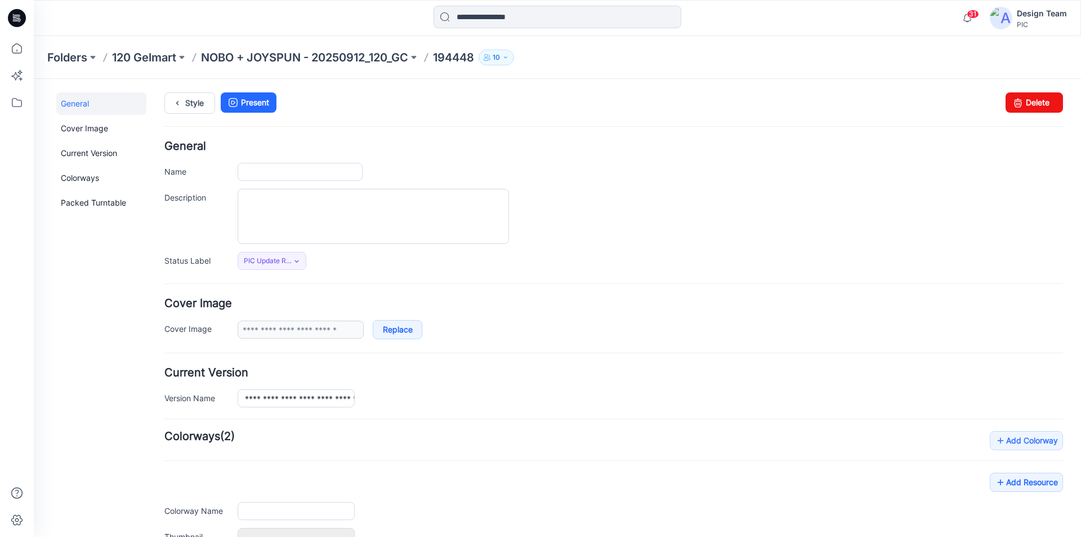
type input "******"
type input "**********"
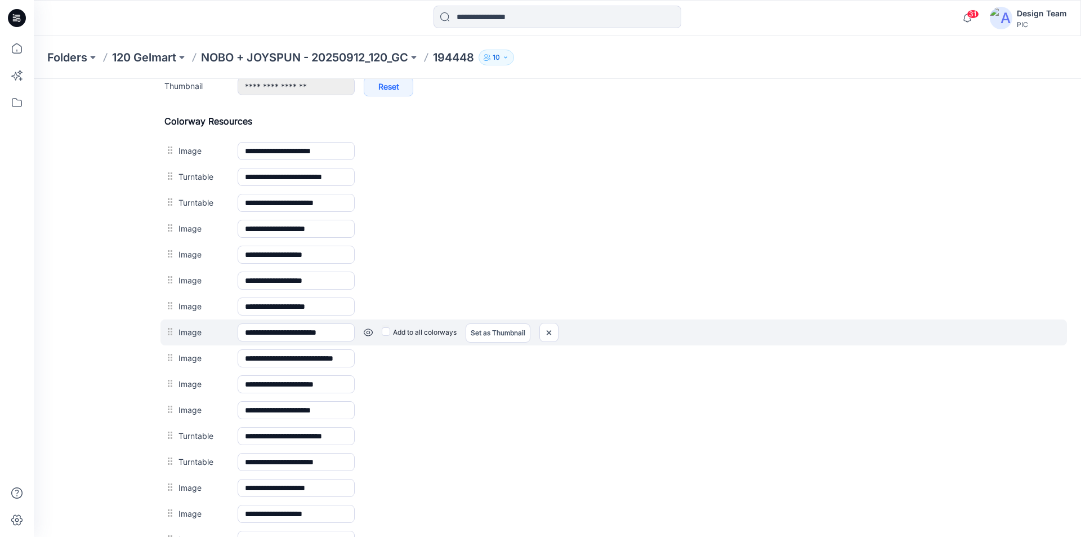
scroll to position [507, 0]
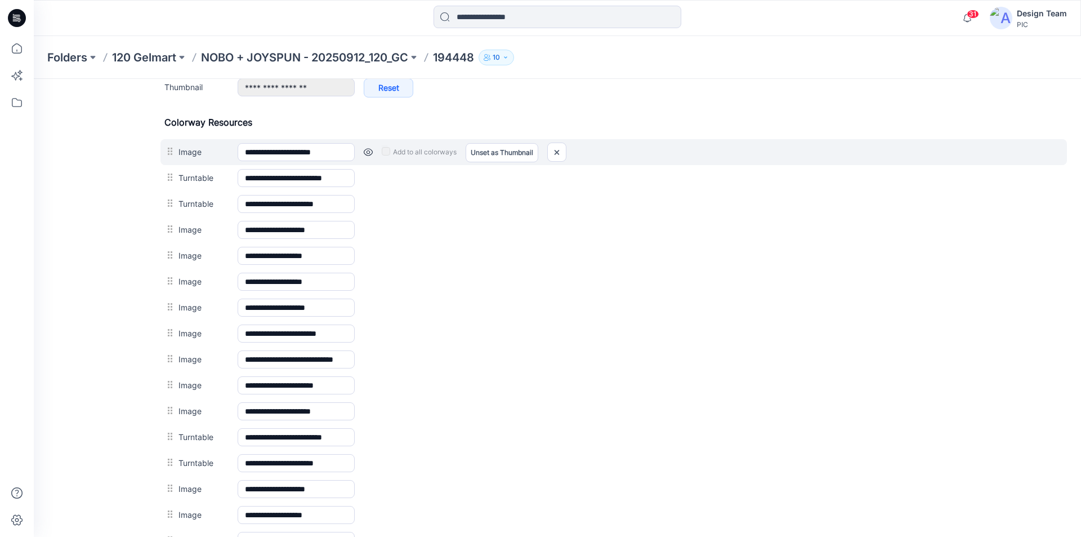
click at [366, 153] on link at bounding box center [368, 152] width 9 height 9
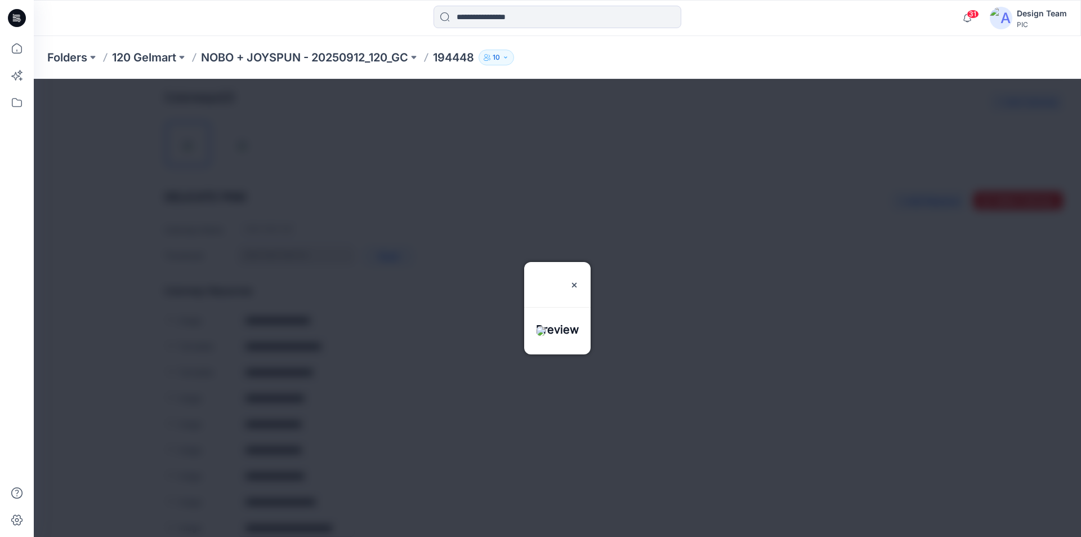
scroll to position [338, 0]
click at [579, 280] on img at bounding box center [574, 284] width 9 height 9
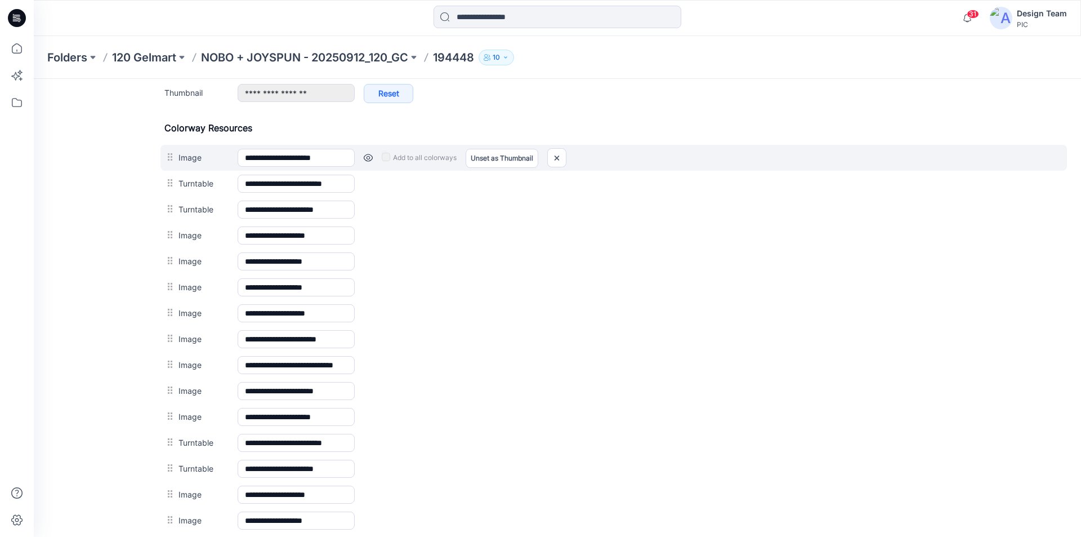
scroll to position [507, 0]
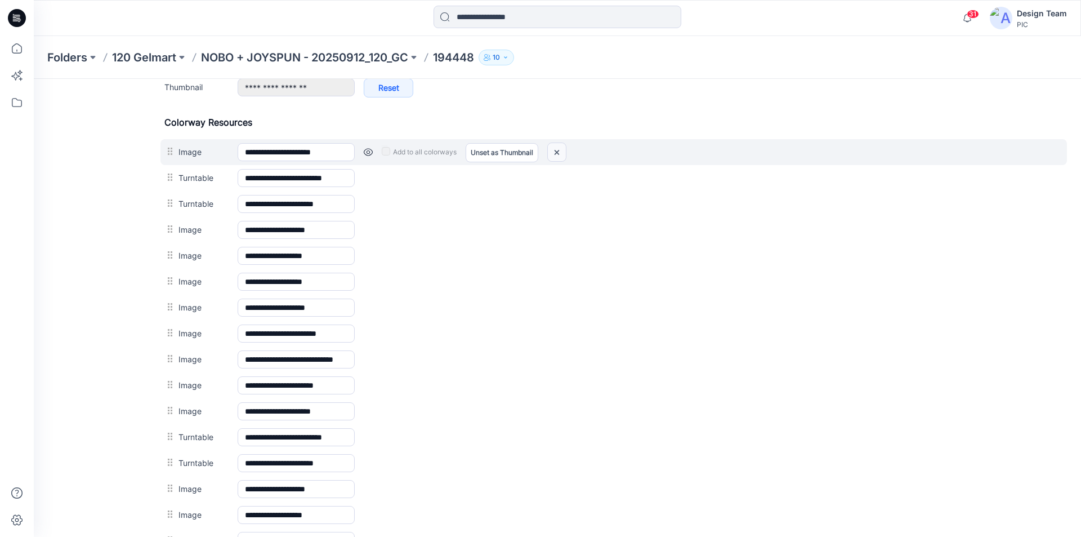
drag, startPoint x: 560, startPoint y: 150, endPoint x: 619, endPoint y: 135, distance: 60.5
click at [560, 150] on img at bounding box center [557, 152] width 18 height 19
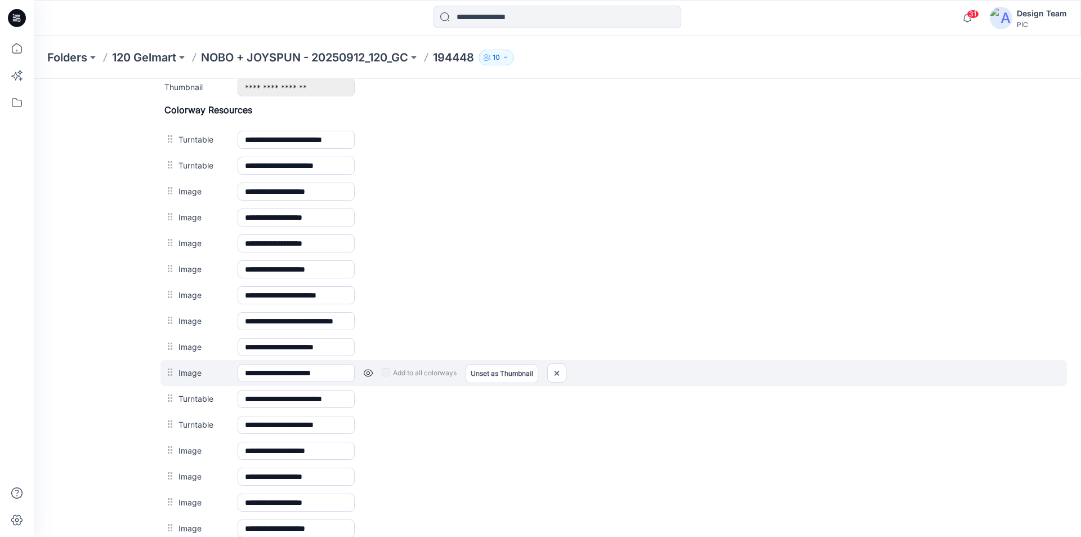
click at [369, 374] on link at bounding box center [368, 372] width 9 height 9
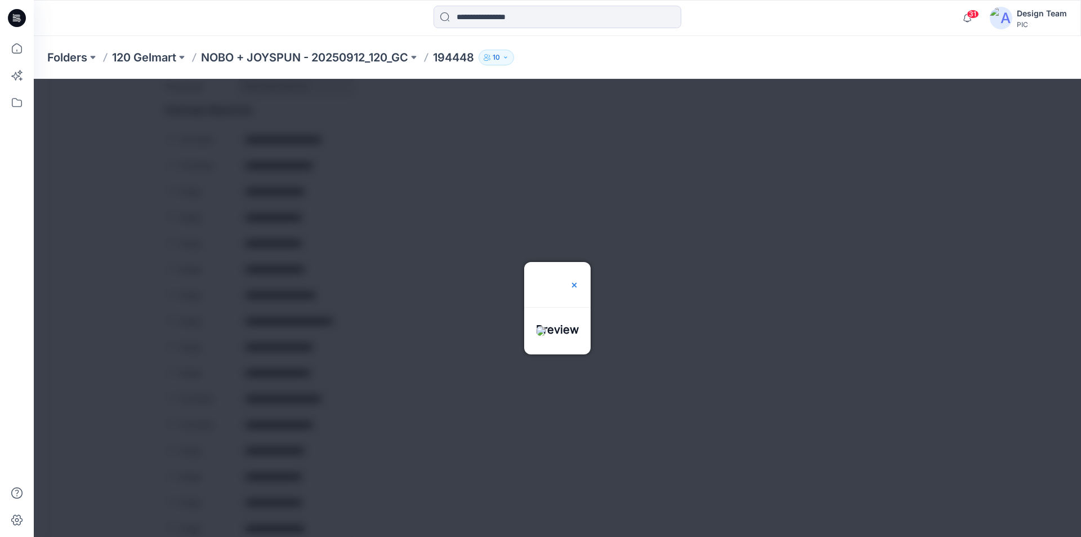
click at [579, 280] on img at bounding box center [574, 284] width 9 height 9
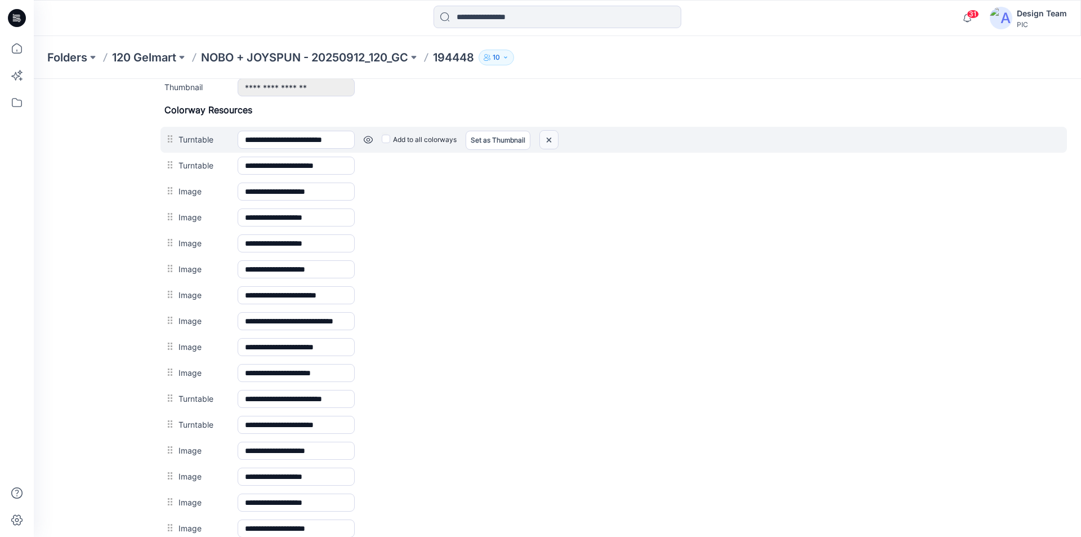
drag, startPoint x: 552, startPoint y: 138, endPoint x: 623, endPoint y: 142, distance: 71.1
click at [552, 138] on img at bounding box center [549, 140] width 18 height 19
drag, startPoint x: 551, startPoint y: 142, endPoint x: 627, endPoint y: 140, distance: 76.6
click at [551, 142] on img at bounding box center [549, 140] width 18 height 19
drag, startPoint x: 548, startPoint y: 137, endPoint x: 629, endPoint y: 138, distance: 80.5
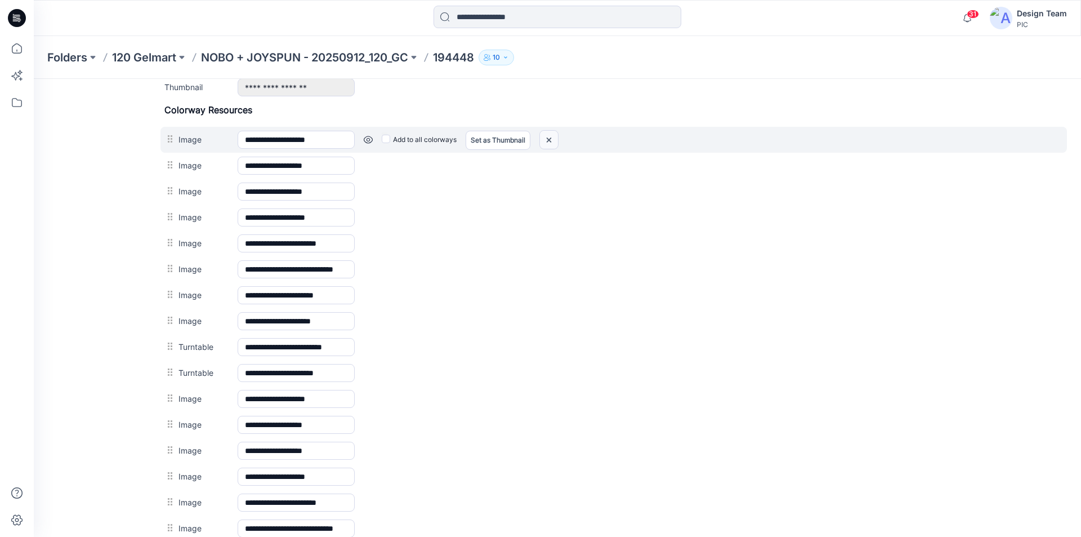
click at [548, 137] on img at bounding box center [549, 140] width 18 height 19
drag, startPoint x: 549, startPoint y: 137, endPoint x: 622, endPoint y: 143, distance: 72.8
click at [549, 137] on img at bounding box center [549, 140] width 18 height 19
click at [551, 140] on img at bounding box center [549, 140] width 18 height 19
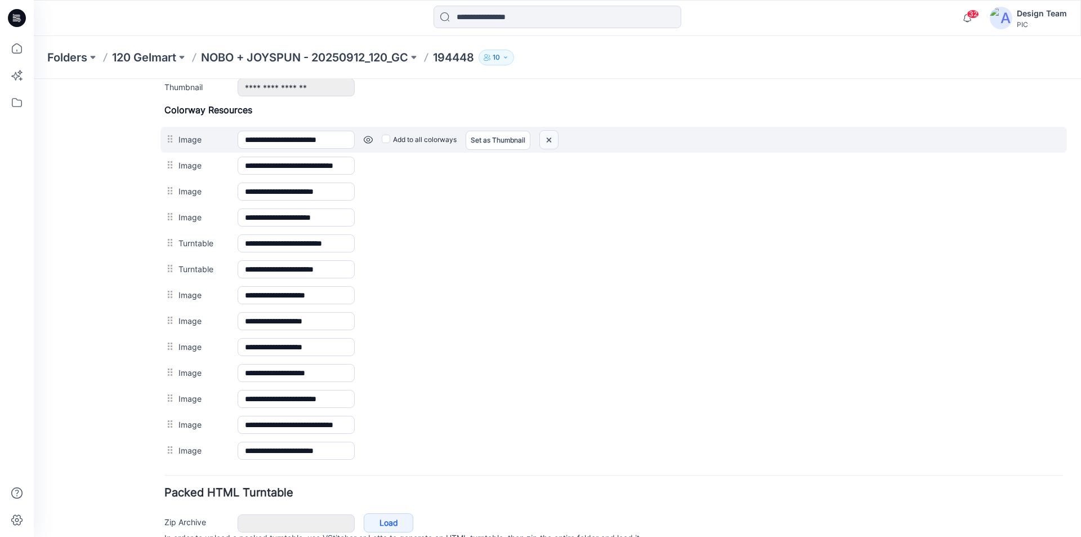
drag, startPoint x: 548, startPoint y: 137, endPoint x: 625, endPoint y: 137, distance: 77.1
click at [548, 137] on img at bounding box center [549, 140] width 18 height 19
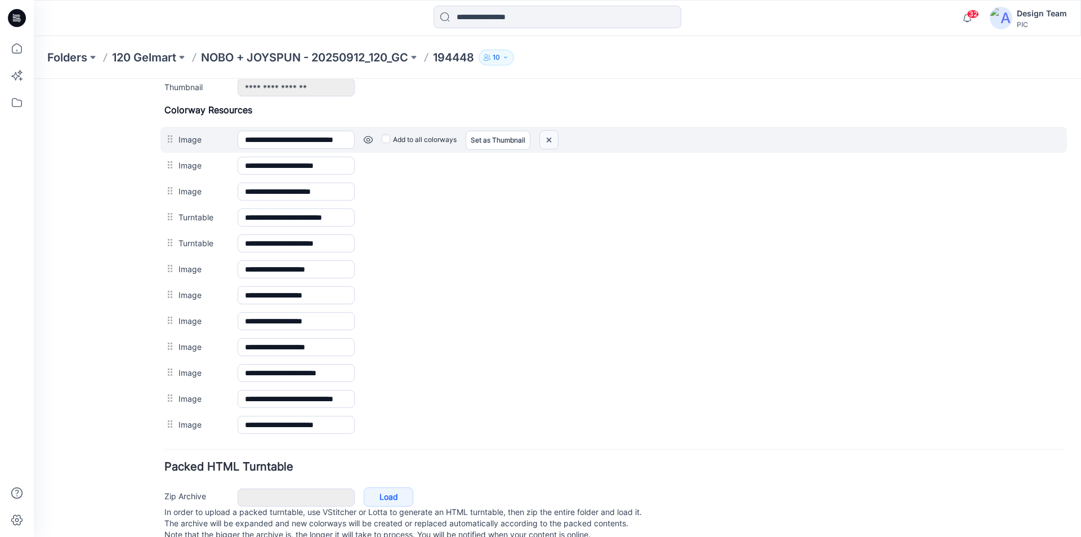
click at [547, 138] on img at bounding box center [549, 140] width 18 height 19
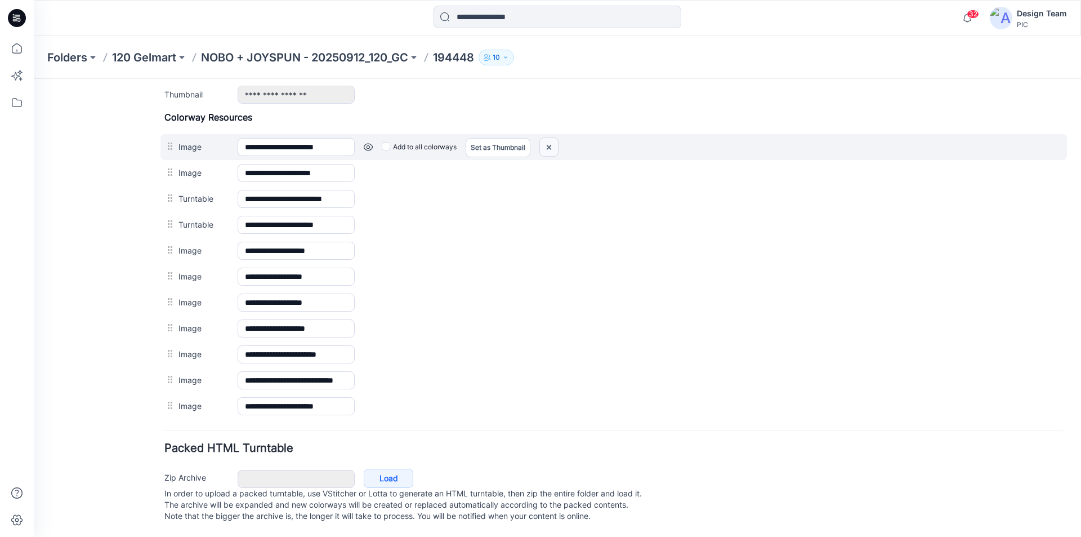
drag, startPoint x: 549, startPoint y: 141, endPoint x: 620, endPoint y: 143, distance: 71.5
click at [549, 141] on img at bounding box center [549, 147] width 18 height 19
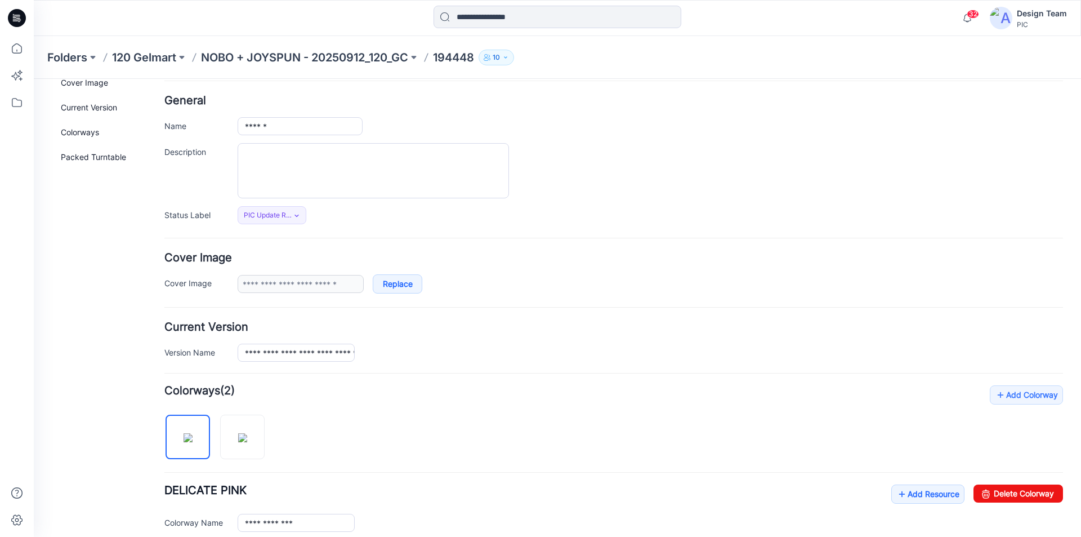
scroll to position [0, 0]
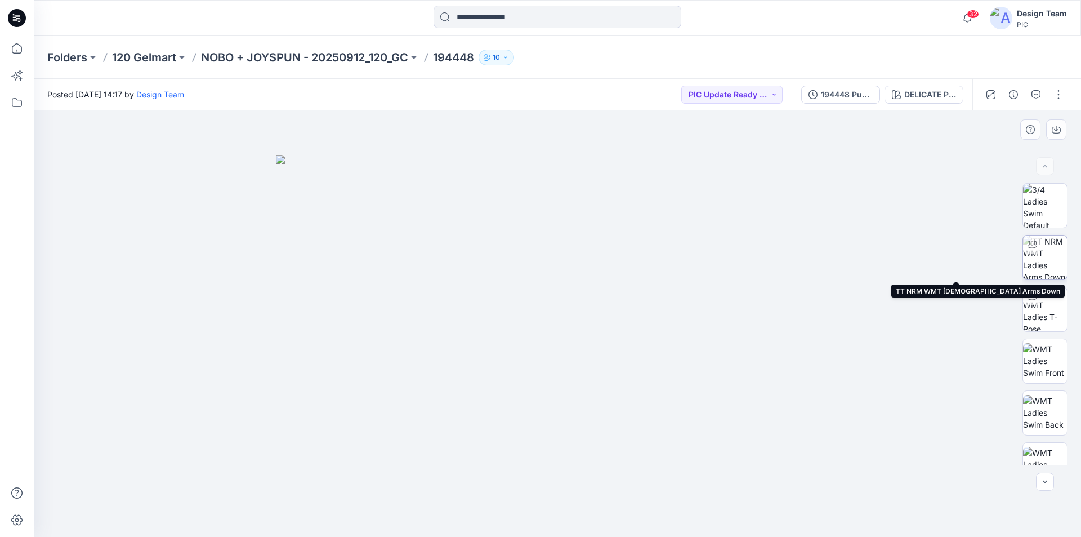
click at [1041, 256] on img at bounding box center [1045, 257] width 44 height 44
click at [19, 18] on icon at bounding box center [18, 18] width 5 height 1
